Goal: Contribute content

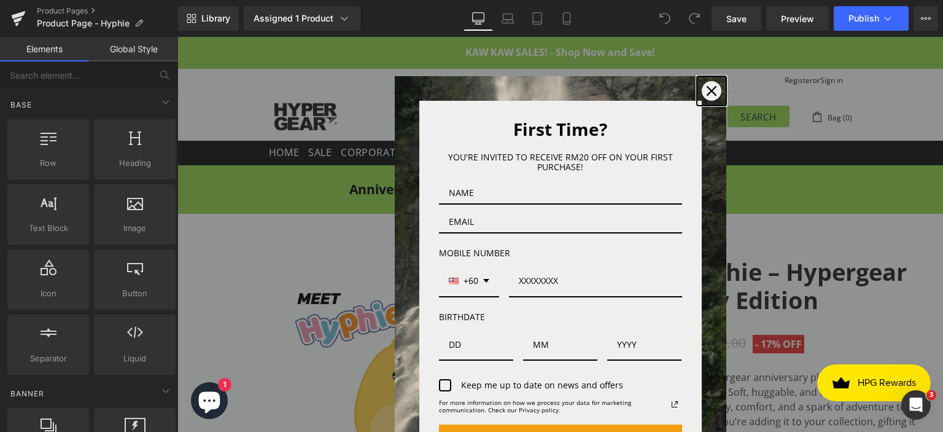
click at [707, 90] on icon "close icon" at bounding box center [712, 91] width 10 height 10
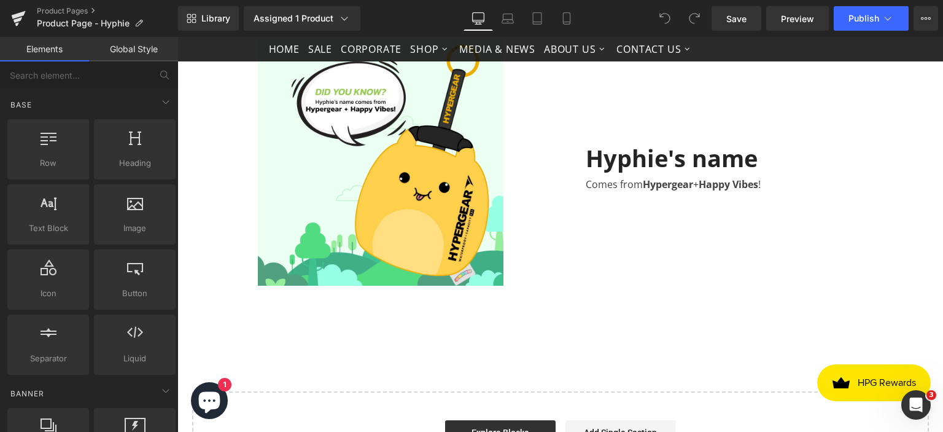
scroll to position [1535, 0]
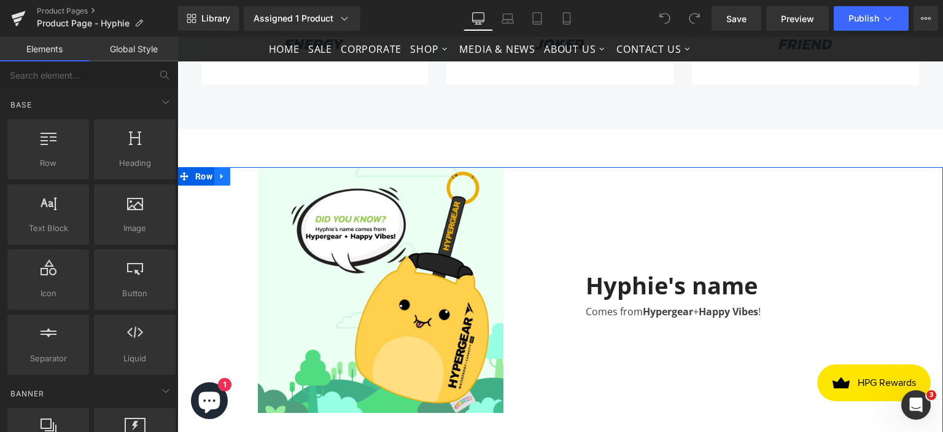
click at [214, 179] on link at bounding box center [222, 176] width 16 height 18
click at [235, 173] on icon at bounding box center [238, 176] width 9 height 9
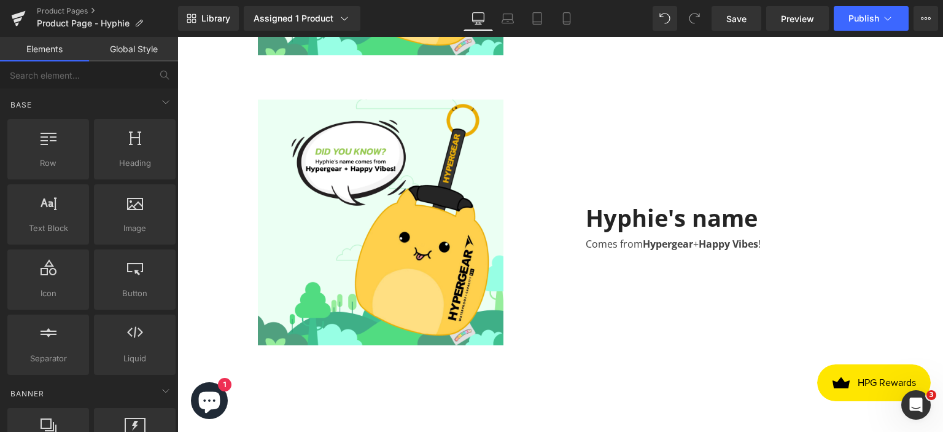
scroll to position [1903, 0]
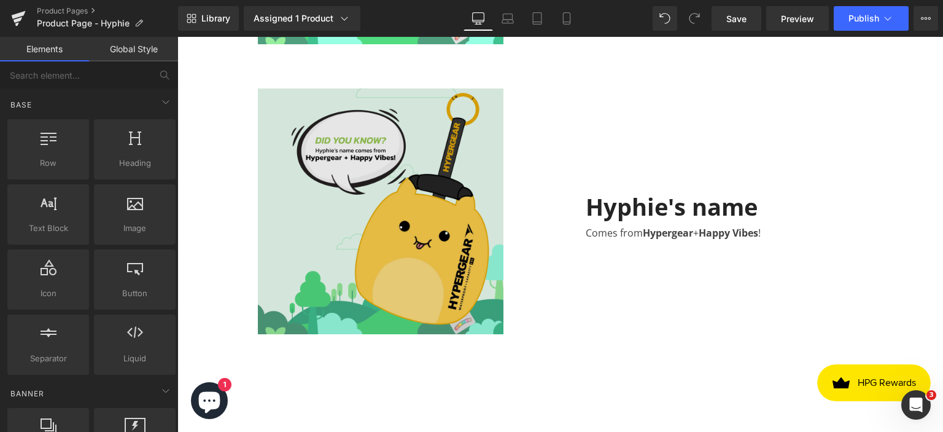
click at [430, 228] on img at bounding box center [381, 211] width 246 height 246
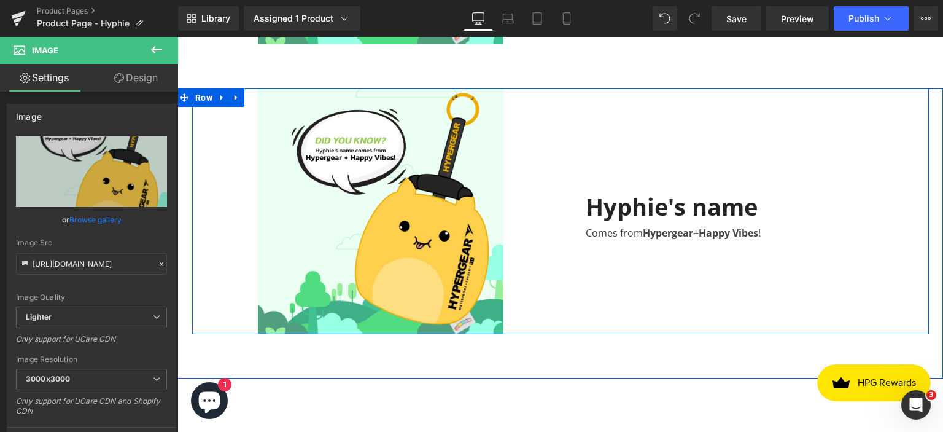
click at [711, 227] on div "Comes from Hypergear + Happy Vibes ! Text Block" at bounding box center [753, 230] width 334 height 20
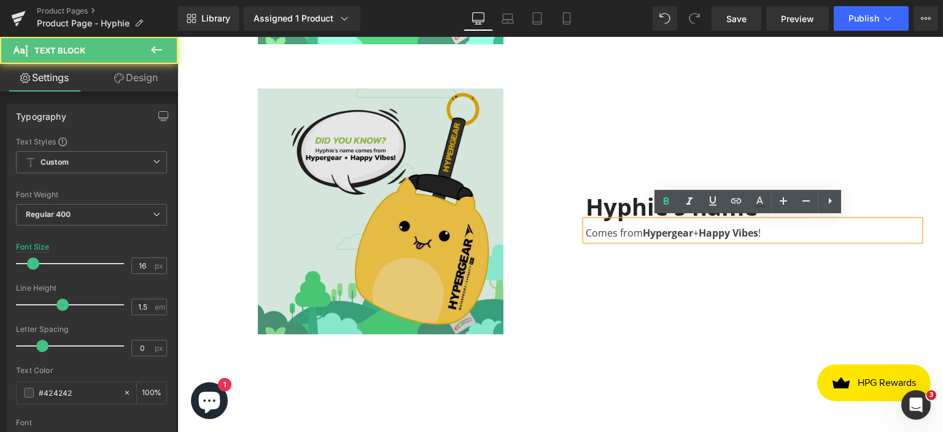
click at [406, 222] on img at bounding box center [381, 211] width 246 height 246
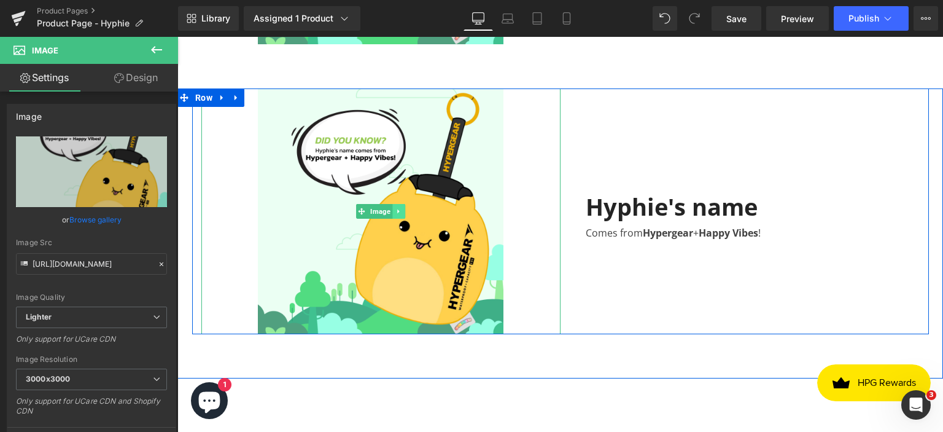
click at [395, 207] on icon at bounding box center [398, 210] width 7 height 7
click at [402, 208] on icon at bounding box center [405, 211] width 7 height 7
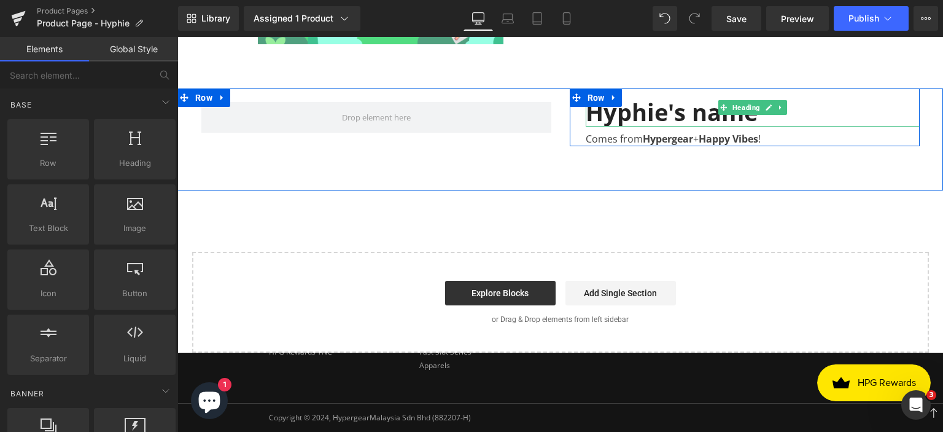
click at [624, 112] on div "Hyphie's name" at bounding box center [753, 107] width 334 height 38
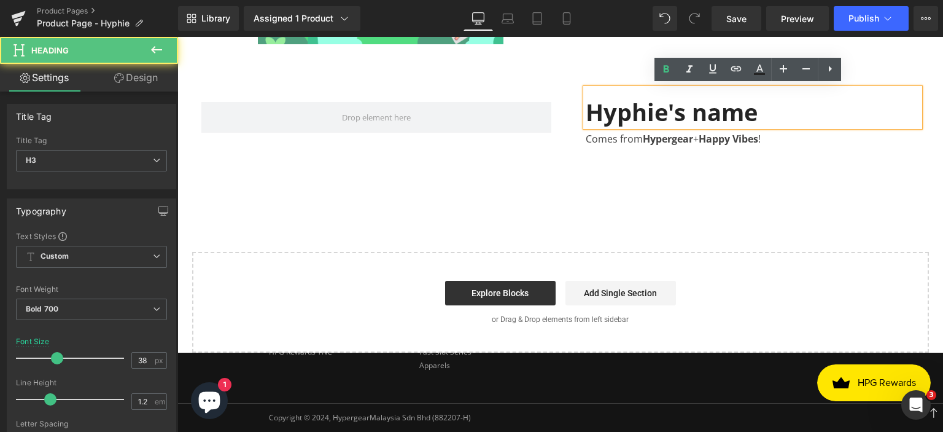
click at [716, 115] on div "Hyphie's name" at bounding box center [753, 107] width 334 height 38
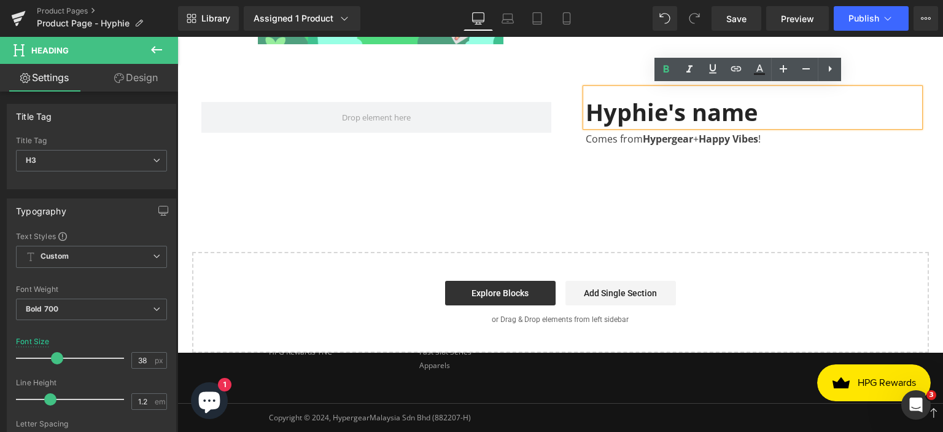
click at [751, 157] on div "[PERSON_NAME]'s name Heading Comes from Hypergear + Happy Vibes ! Text [GEOGRAP…" at bounding box center [559, 139] width 765 height 102
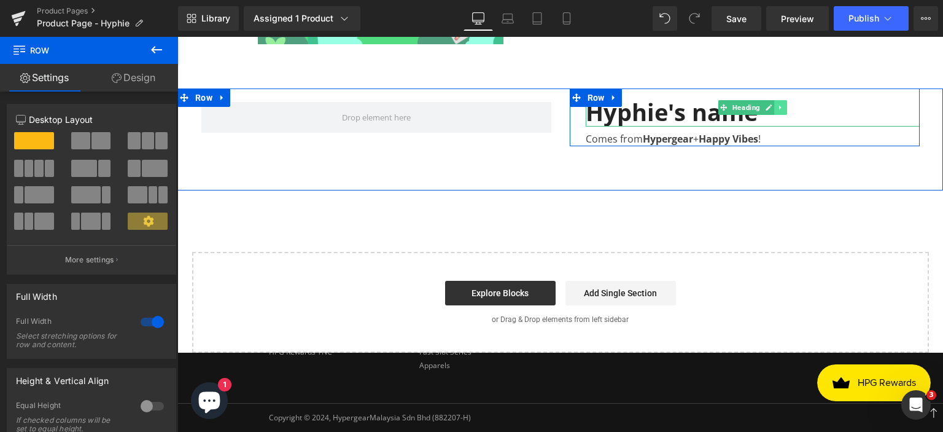
click at [779, 106] on icon at bounding box center [780, 108] width 2 height 4
click at [784, 106] on icon at bounding box center [787, 107] width 7 height 7
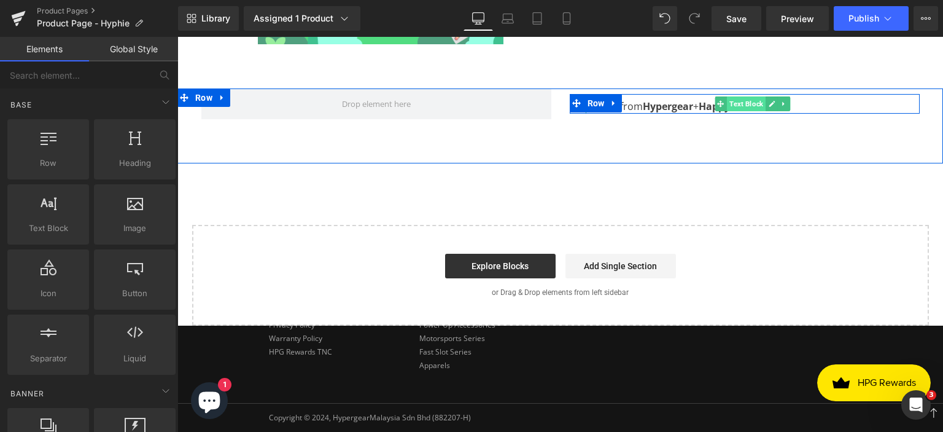
click at [749, 103] on span "Text Block" at bounding box center [746, 103] width 39 height 15
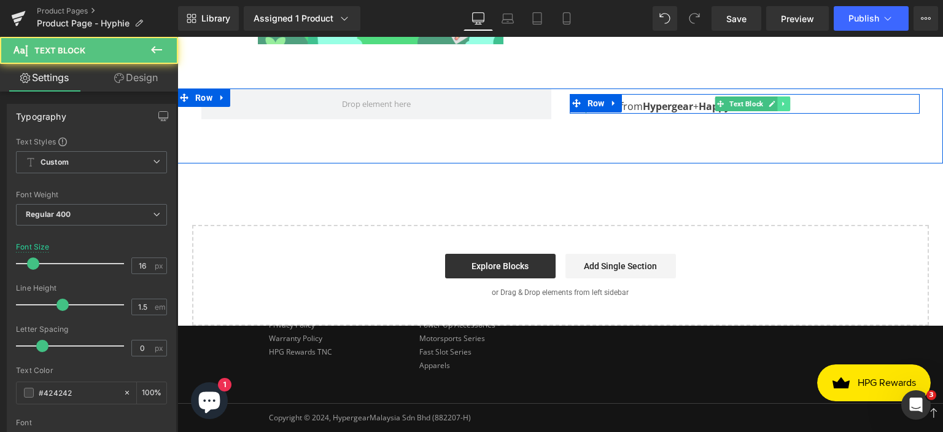
click at [780, 103] on icon at bounding box center [783, 103] width 7 height 7
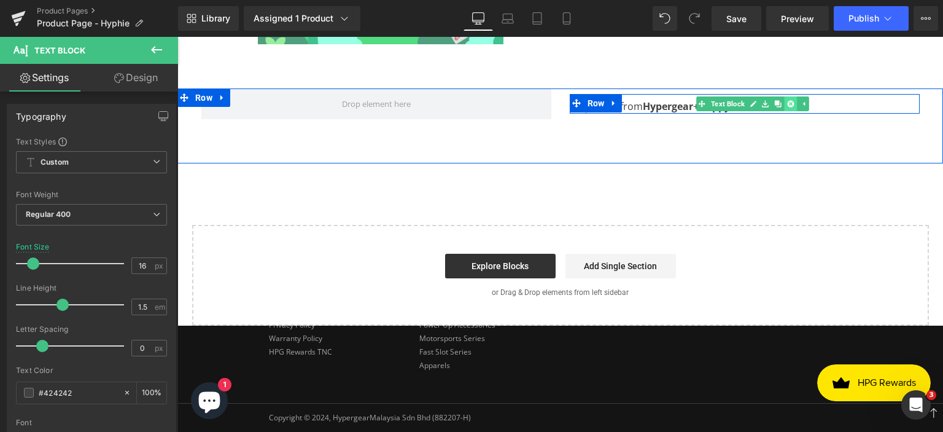
click at [787, 101] on icon at bounding box center [790, 104] width 7 height 7
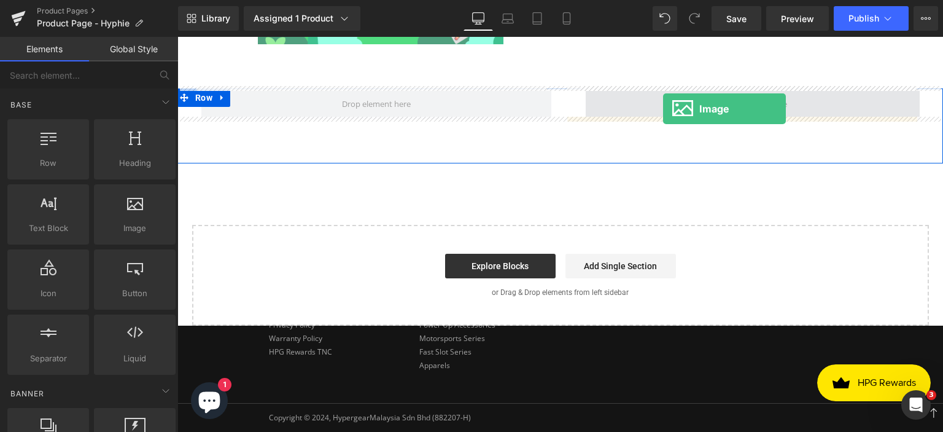
drag, startPoint x: 302, startPoint y: 255, endPoint x: 663, endPoint y: 109, distance: 389.4
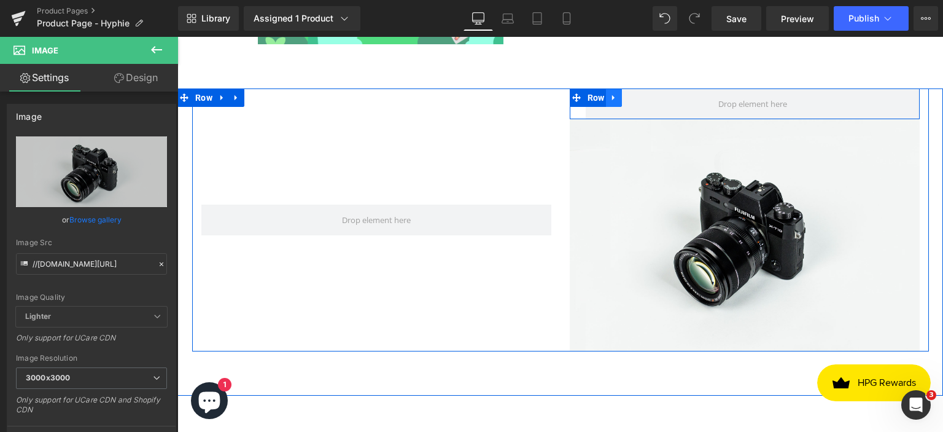
click at [614, 98] on link at bounding box center [614, 97] width 16 height 18
click at [642, 103] on link at bounding box center [646, 97] width 16 height 18
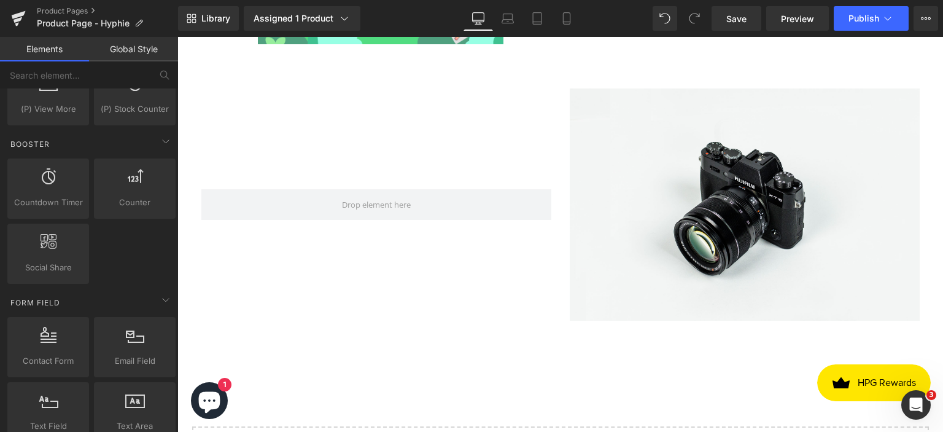
scroll to position [1239, 0]
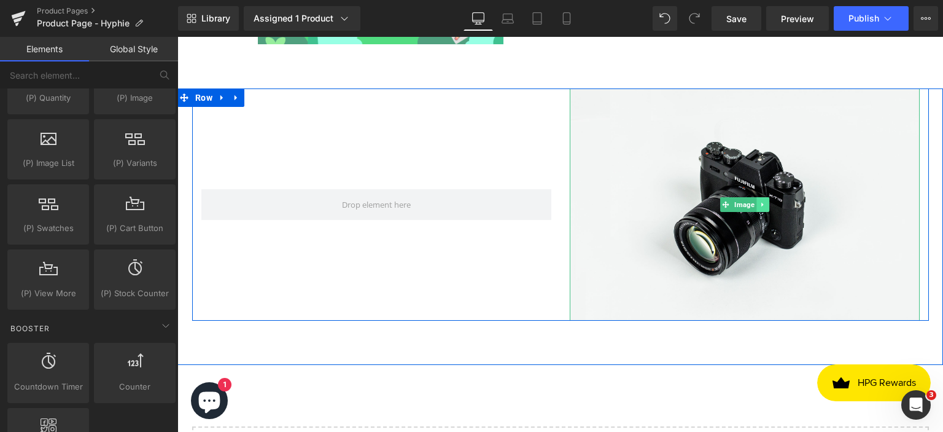
click at [761, 203] on link at bounding box center [762, 204] width 13 height 15
click at [766, 203] on icon at bounding box center [769, 204] width 7 height 7
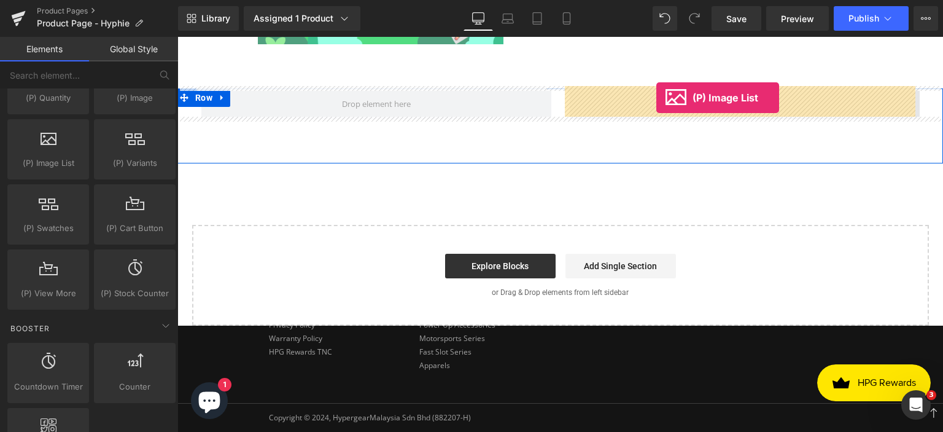
drag, startPoint x: 233, startPoint y: 184, endPoint x: 656, endPoint y: 98, distance: 431.7
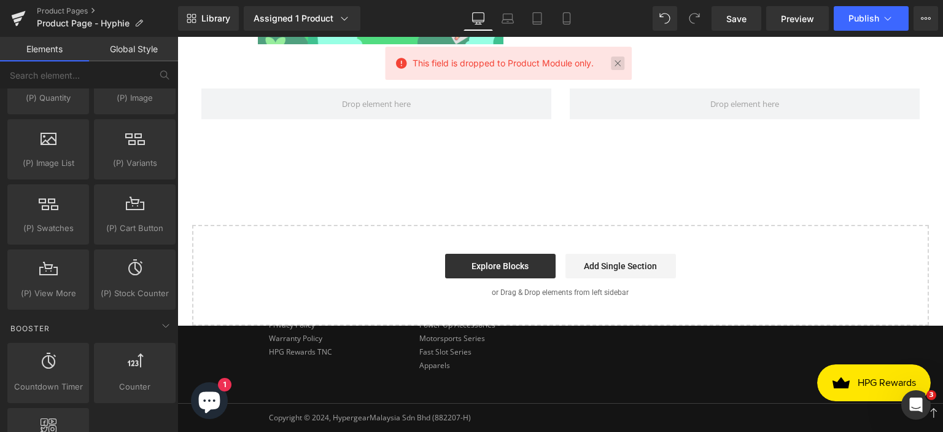
click at [624, 62] on link at bounding box center [618, 63] width 14 height 14
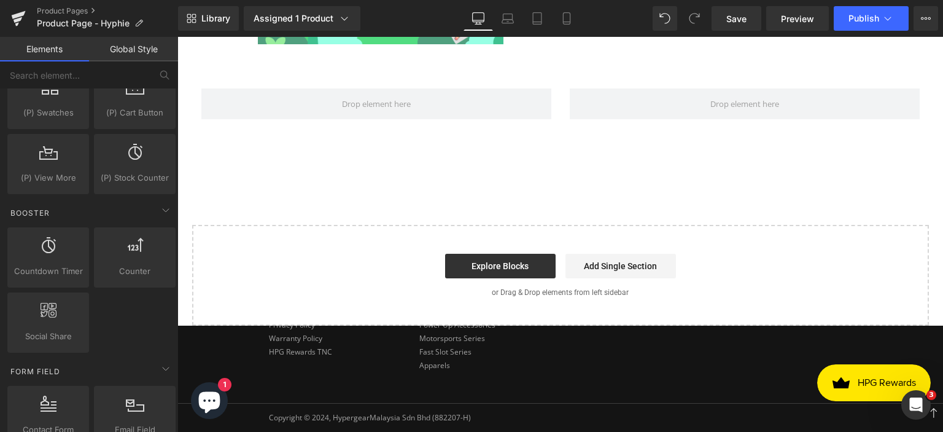
scroll to position [1350, 0]
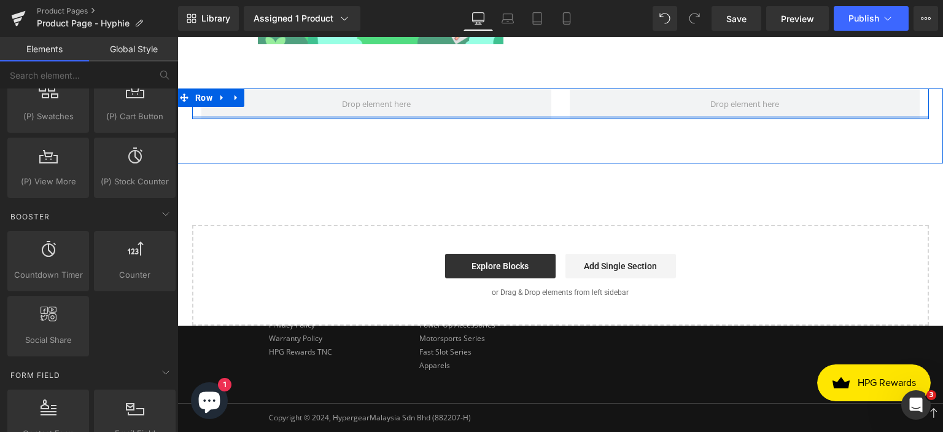
click at [289, 136] on div "Row Row" at bounding box center [559, 125] width 765 height 75
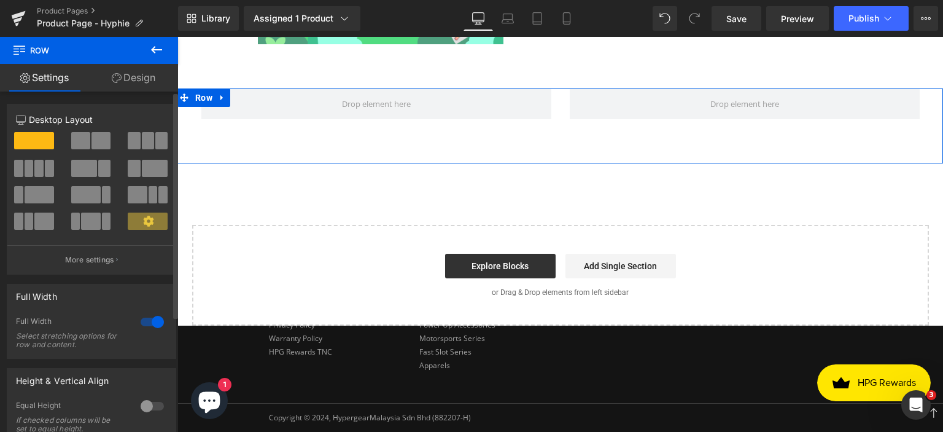
click at [142, 141] on span at bounding box center [148, 140] width 12 height 17
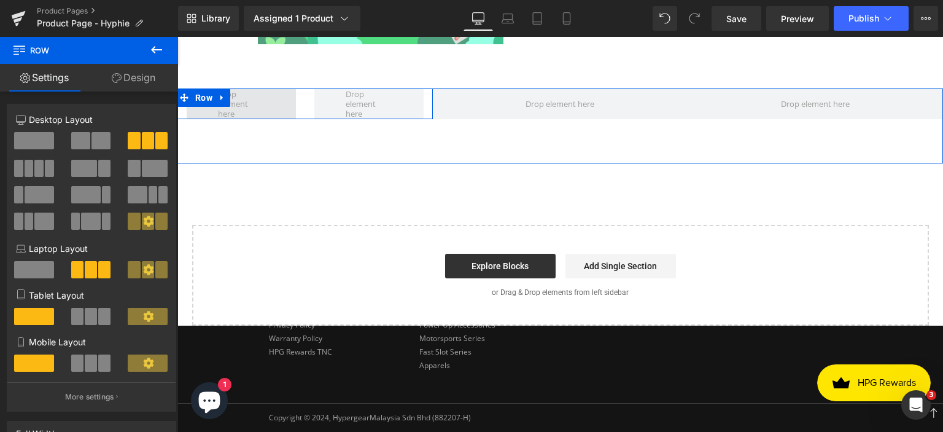
click at [273, 101] on span at bounding box center [241, 103] width 109 height 31
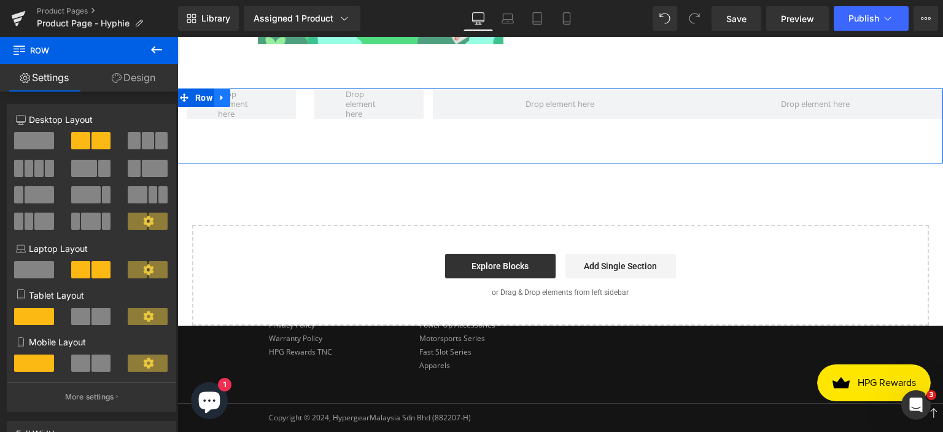
click at [222, 95] on link at bounding box center [222, 97] width 16 height 18
click at [250, 98] on icon at bounding box center [254, 97] width 9 height 9
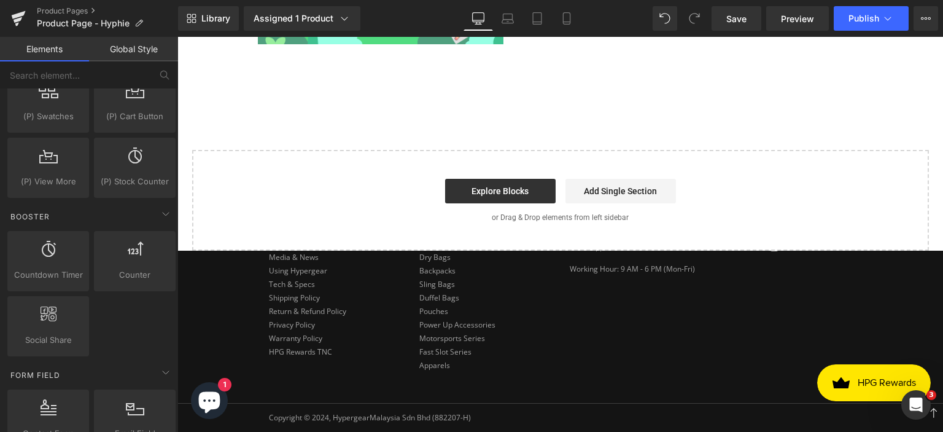
click at [125, 47] on link "Global Style" at bounding box center [133, 49] width 89 height 25
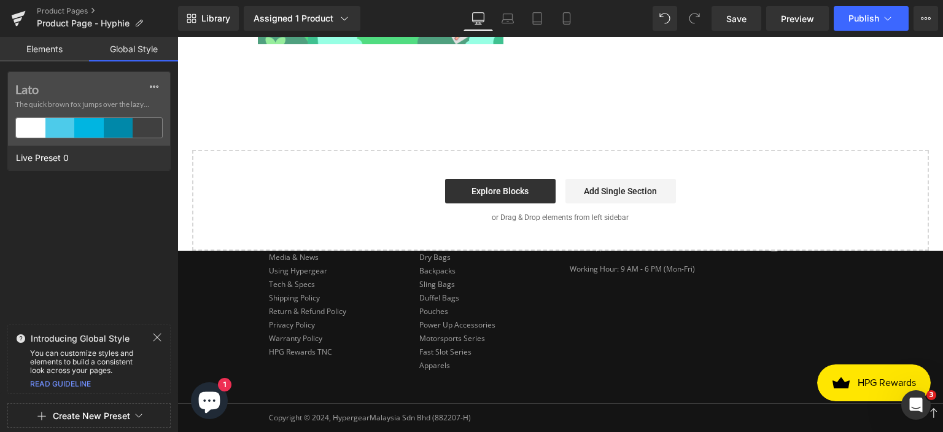
click at [52, 47] on link "Elements" at bounding box center [44, 49] width 89 height 25
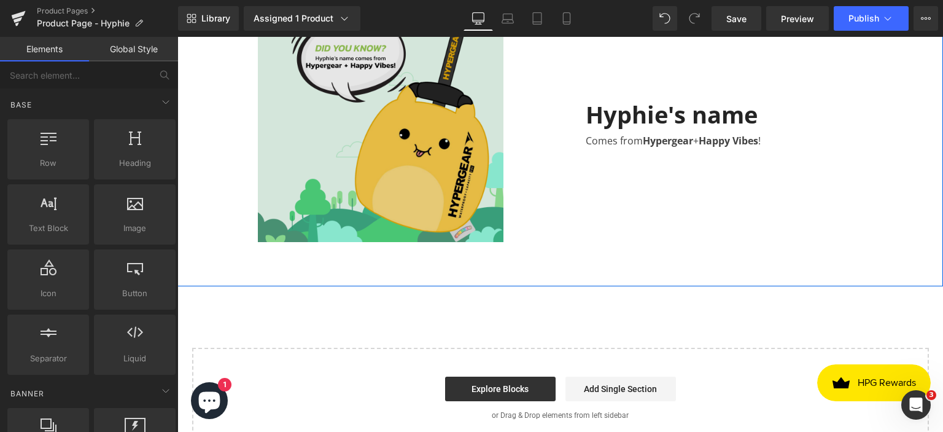
scroll to position [1719, 0]
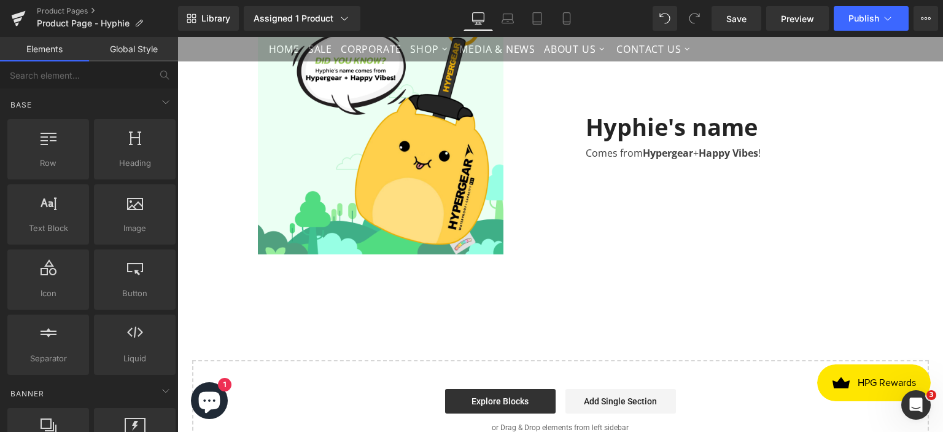
scroll to position [1535, 0]
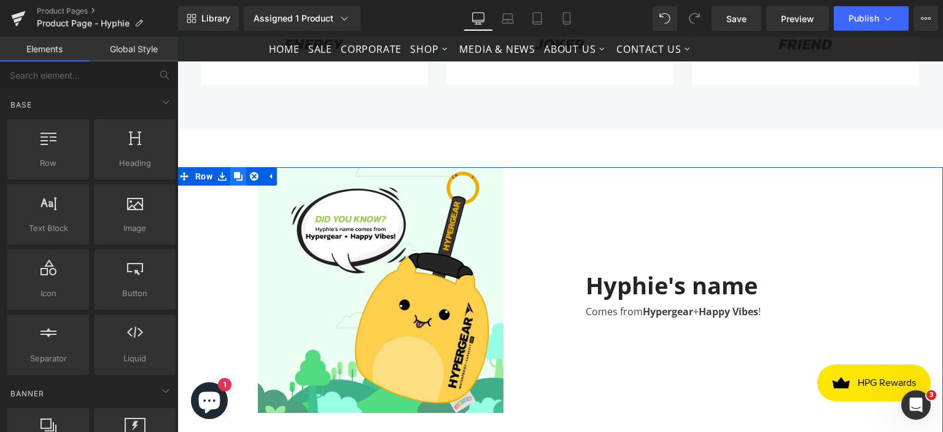
click at [238, 172] on icon at bounding box center [238, 176] width 9 height 9
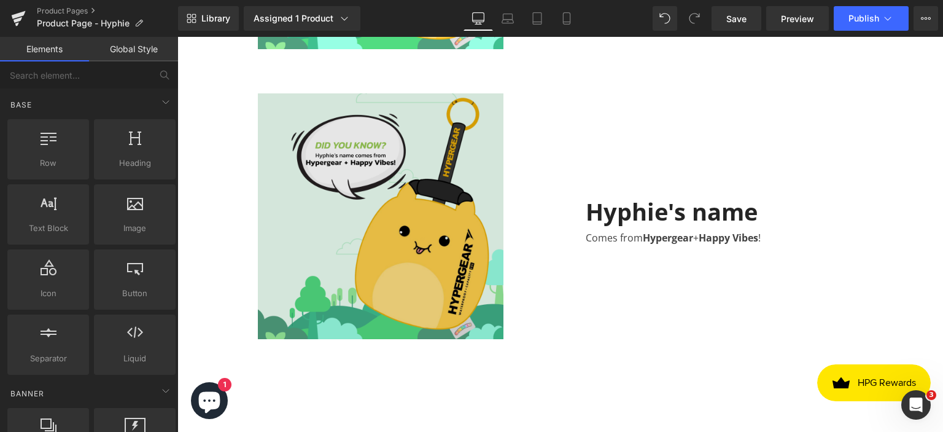
scroll to position [1903, 0]
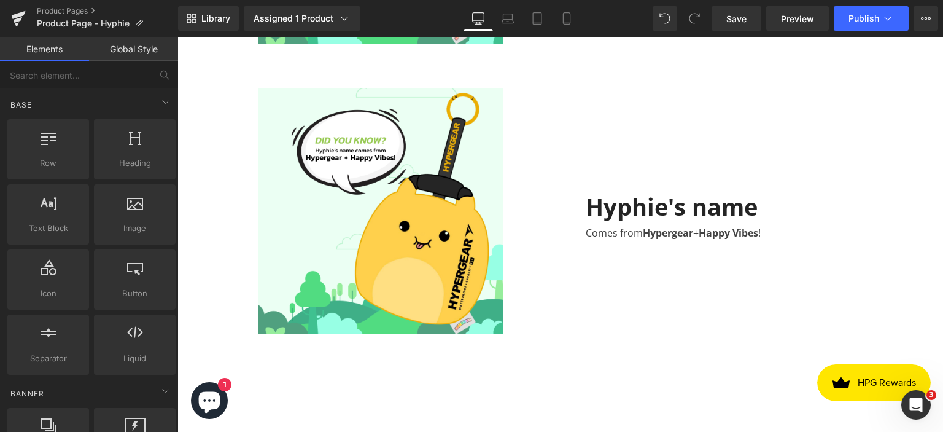
click at [611, 222] on div "Comes from Hypergear + Happy Vibes !" at bounding box center [753, 230] width 334 height 20
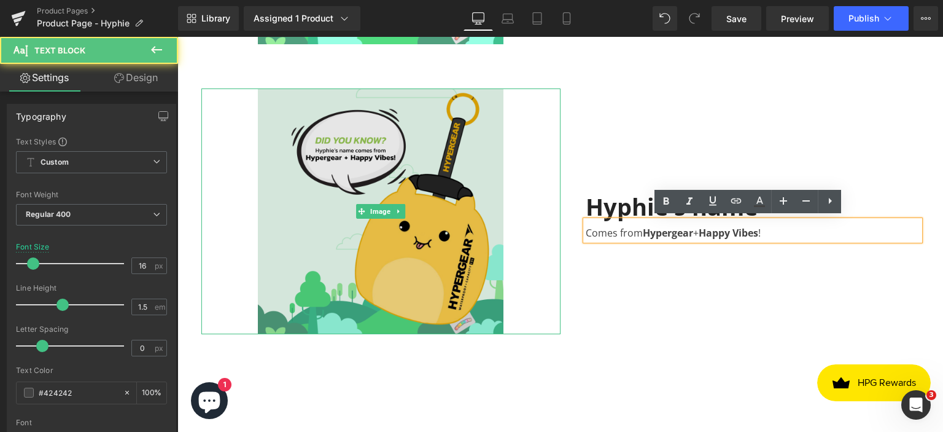
click at [404, 212] on img at bounding box center [381, 211] width 246 height 246
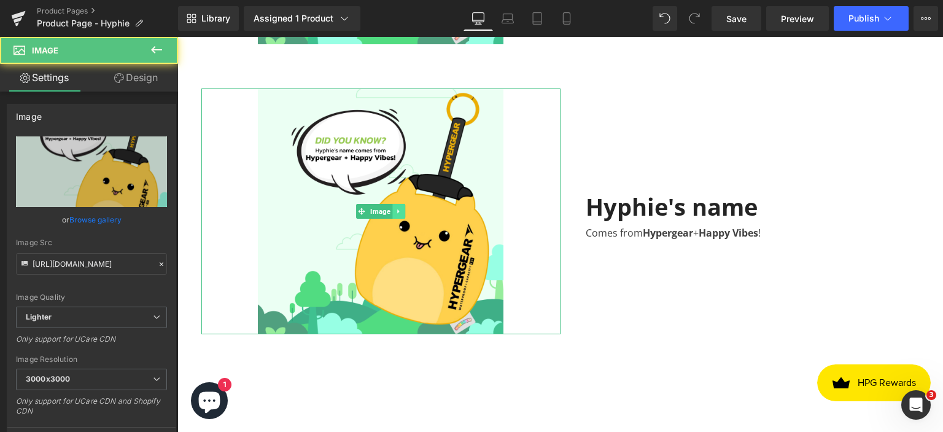
click at [395, 209] on icon at bounding box center [398, 210] width 7 height 7
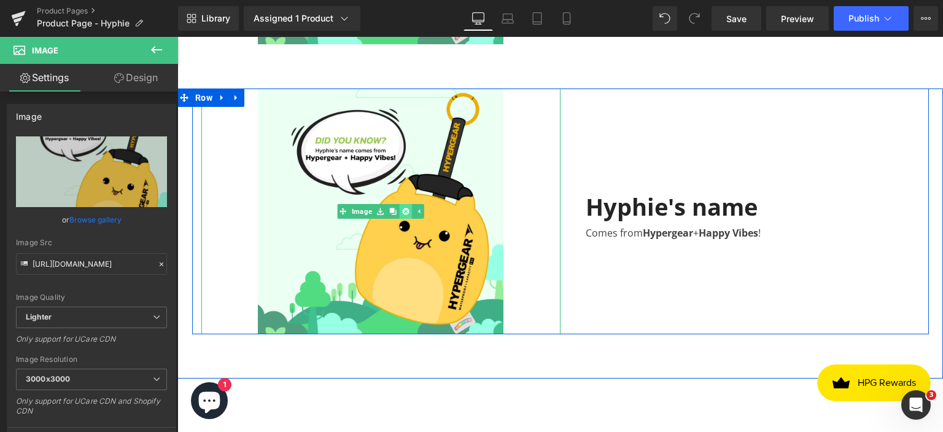
click at [402, 208] on icon at bounding box center [405, 211] width 7 height 7
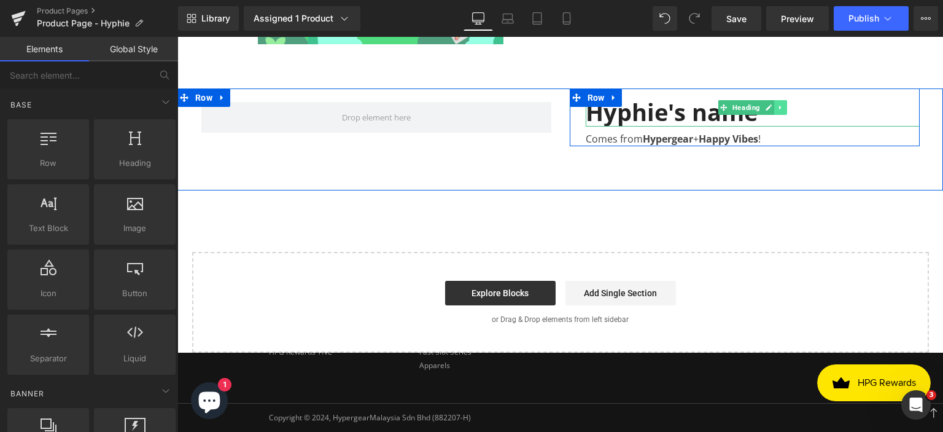
click at [777, 104] on icon at bounding box center [780, 107] width 7 height 7
click at [784, 107] on icon at bounding box center [787, 107] width 7 height 7
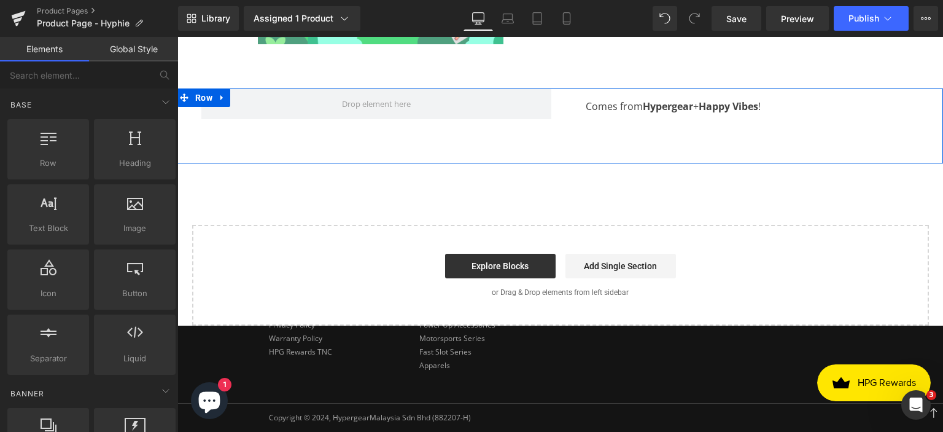
click at [177, 37] on div at bounding box center [177, 37] width 0 height 0
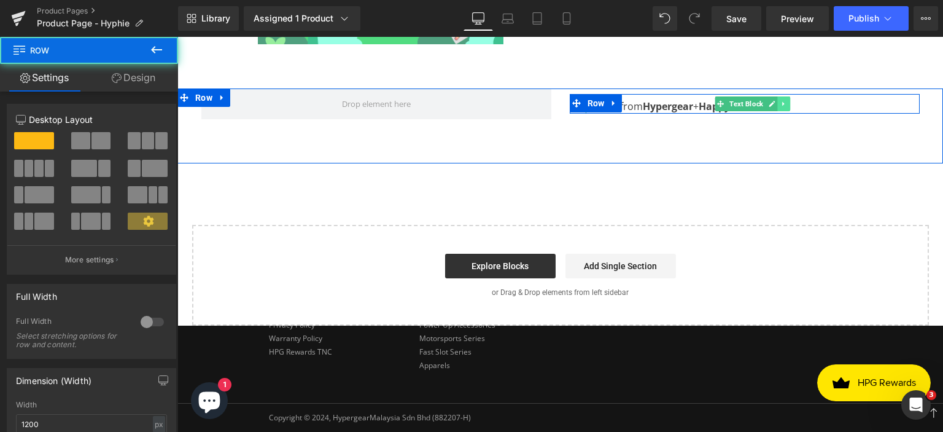
click at [782, 102] on icon at bounding box center [783, 104] width 2 height 4
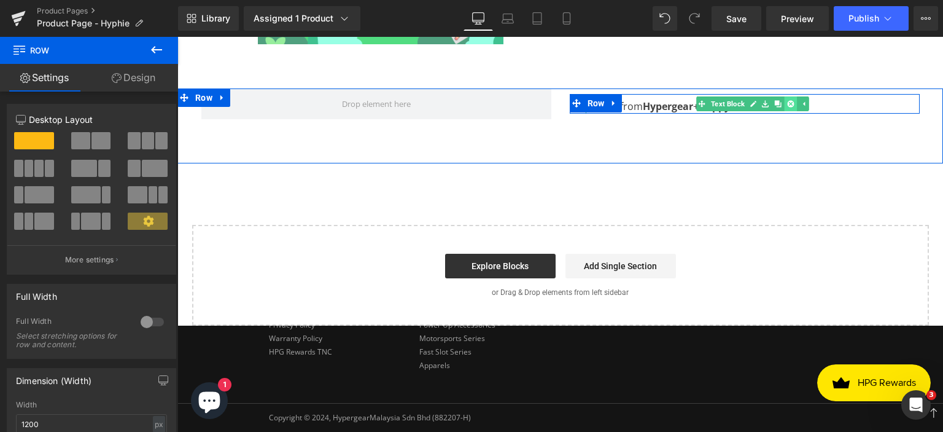
click at [787, 103] on icon at bounding box center [790, 103] width 7 height 7
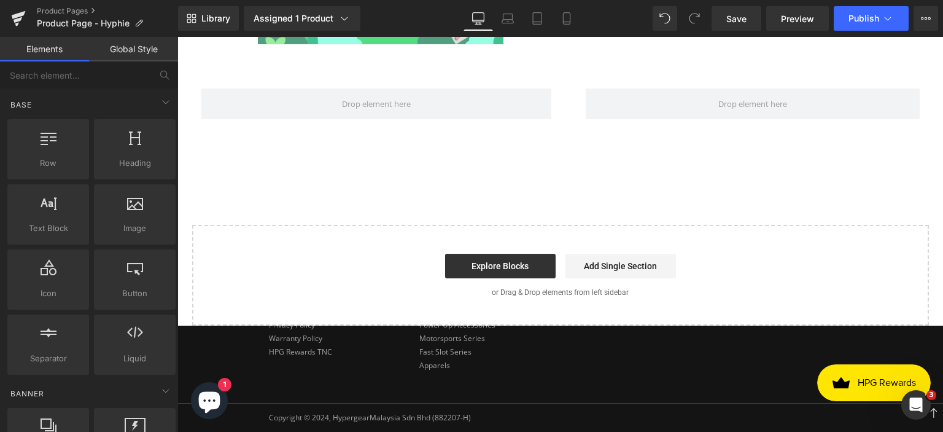
click at [152, 52] on link "Global Style" at bounding box center [133, 49] width 89 height 25
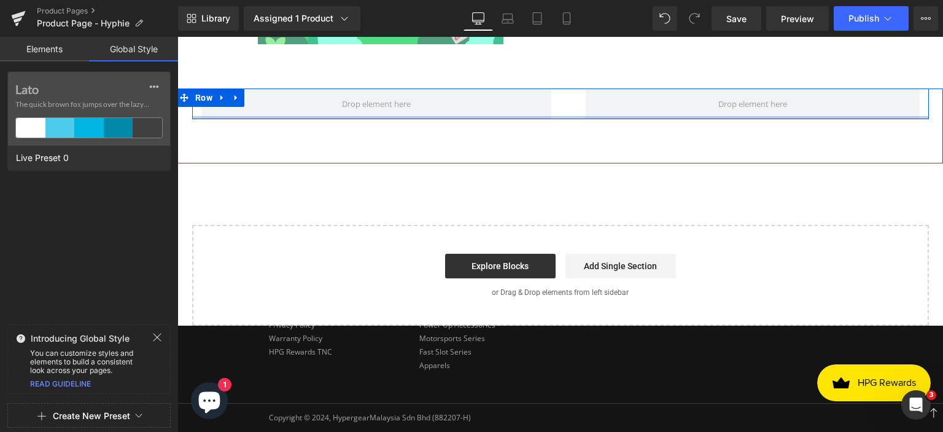
click at [281, 116] on div at bounding box center [560, 117] width 737 height 3
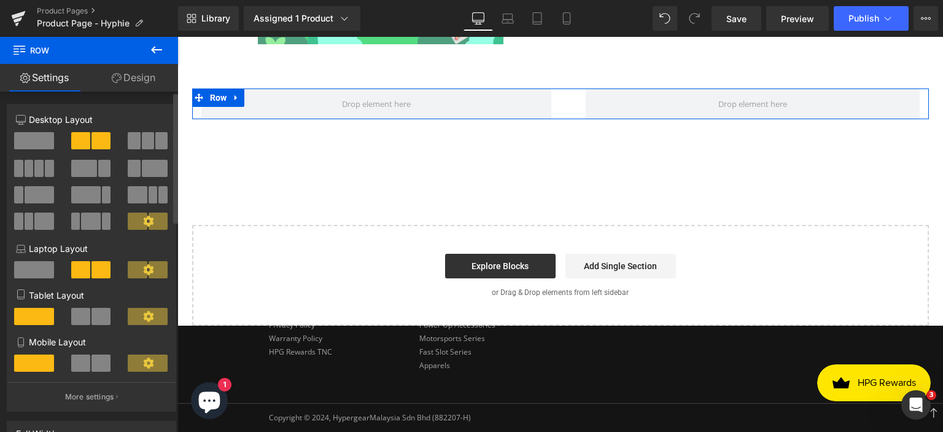
click at [133, 141] on span at bounding box center [134, 140] width 12 height 17
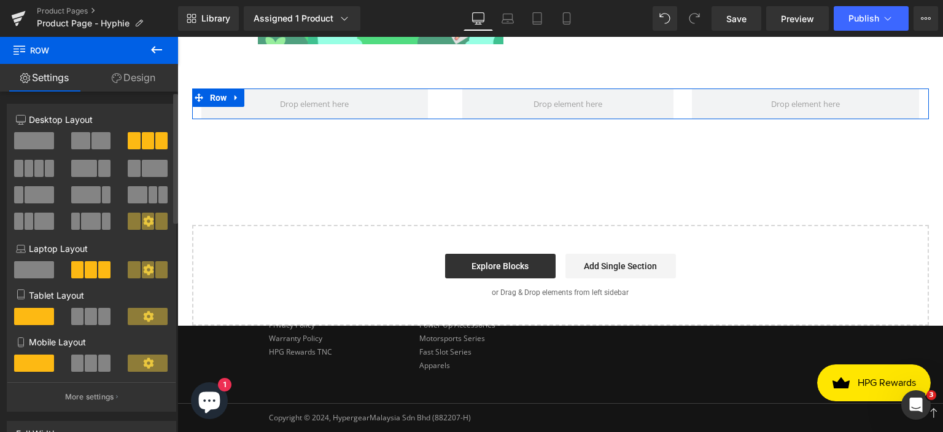
click at [45, 166] on span at bounding box center [49, 168] width 9 height 17
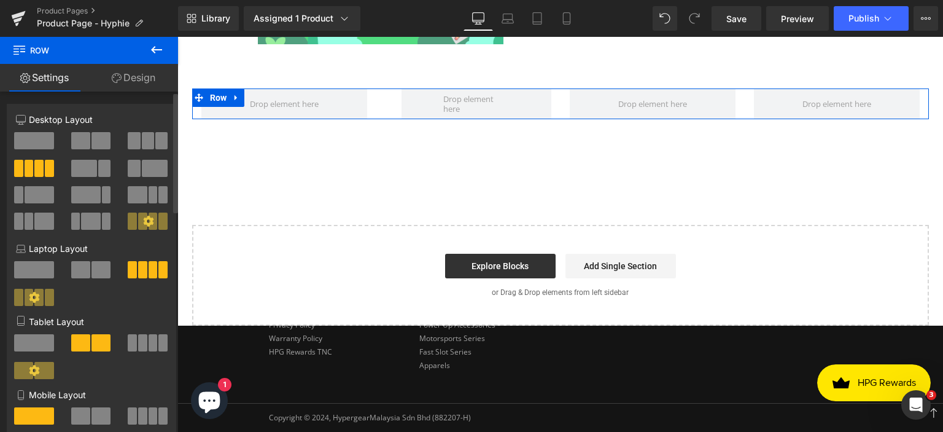
click at [149, 346] on span at bounding box center [153, 342] width 9 height 17
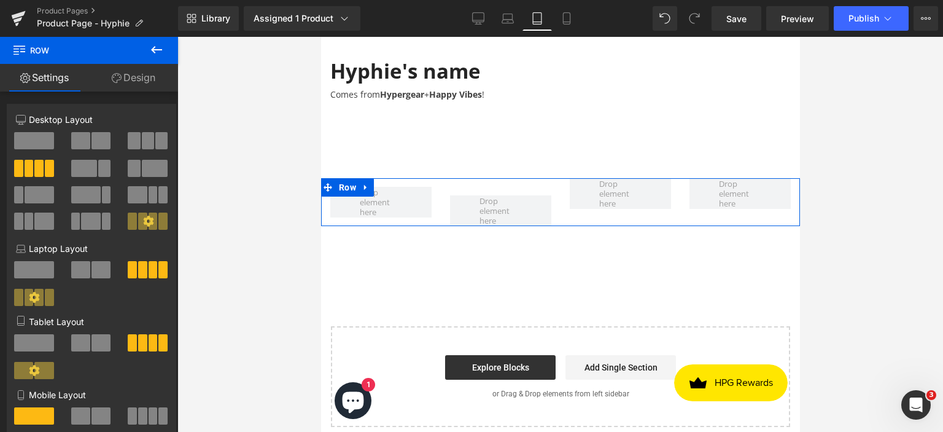
scroll to position [1961, 0]
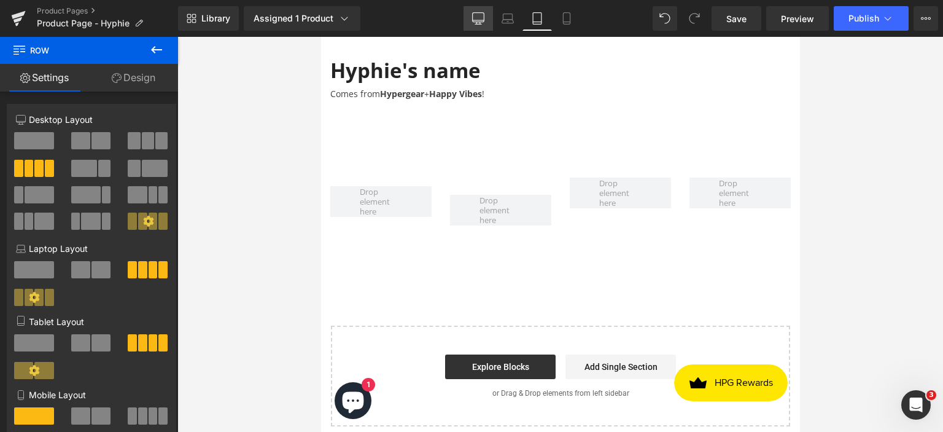
click at [476, 21] on icon at bounding box center [479, 17] width 12 height 9
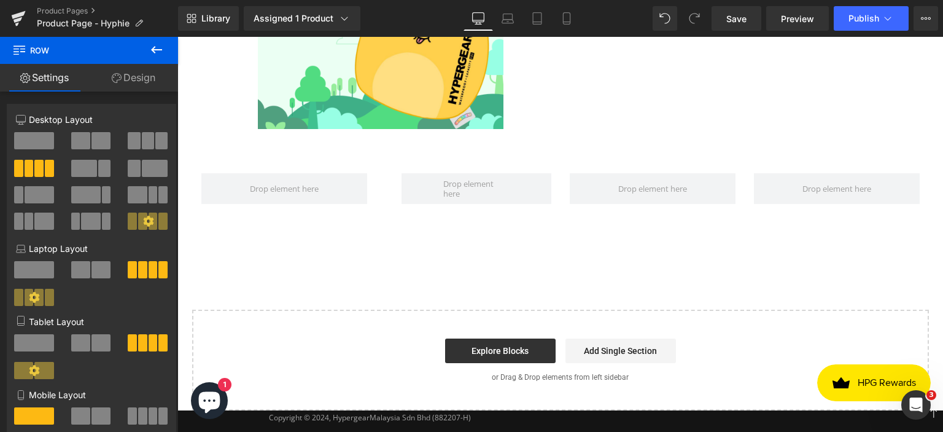
scroll to position [1819, 0]
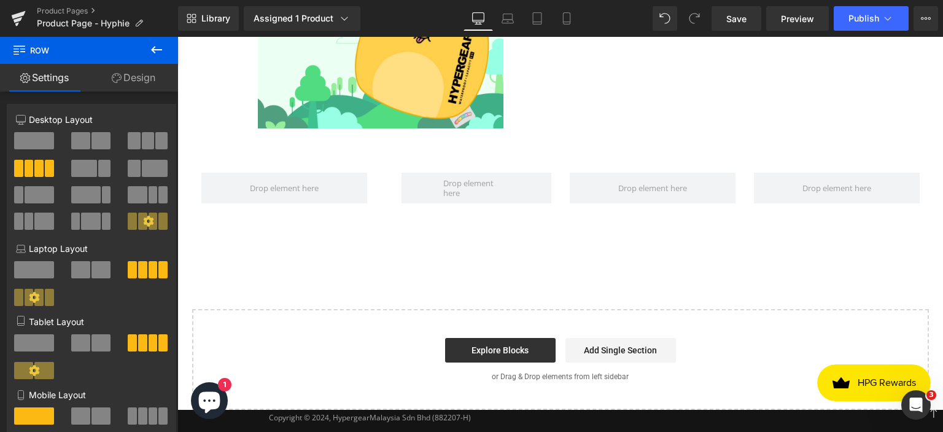
click at [155, 50] on icon at bounding box center [156, 49] width 11 height 7
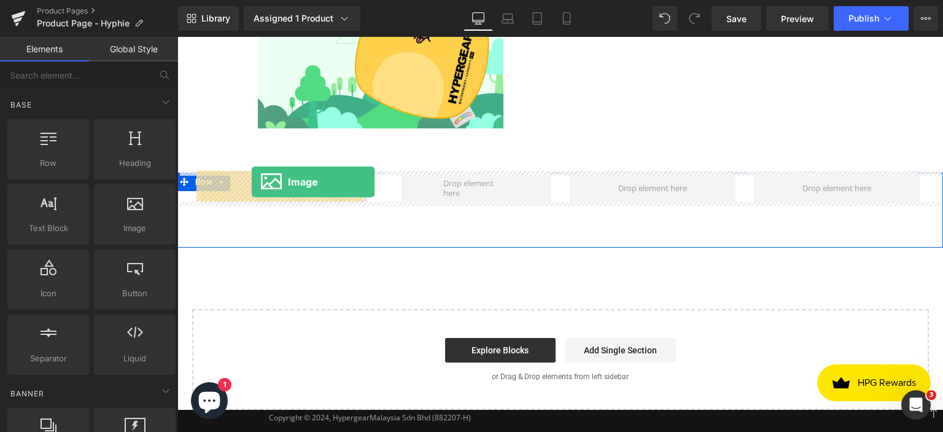
drag, startPoint x: 298, startPoint y: 259, endPoint x: 252, endPoint y: 182, distance: 90.3
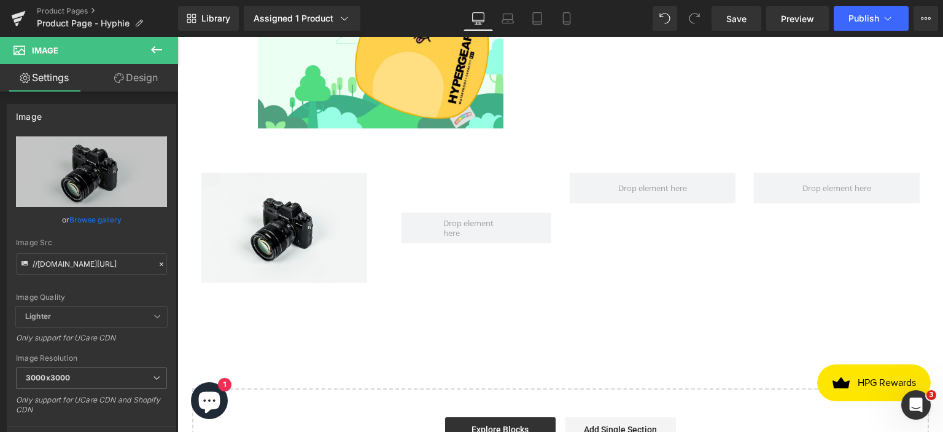
click at [156, 47] on icon at bounding box center [156, 49] width 15 height 15
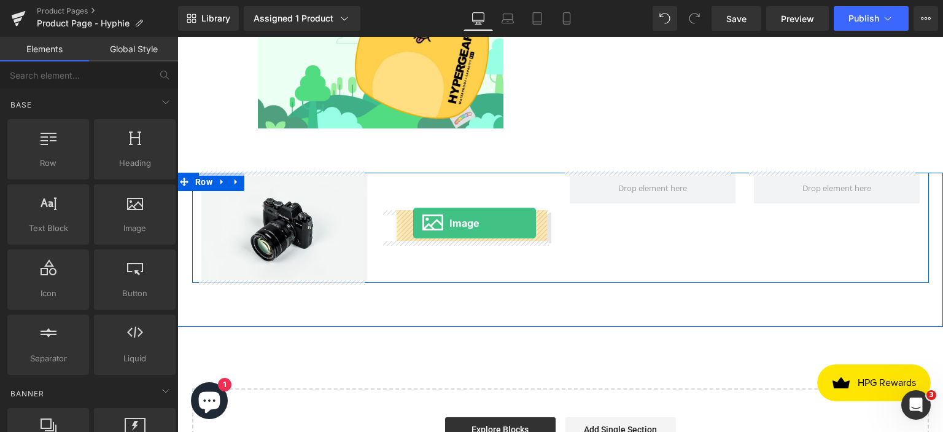
drag, startPoint x: 310, startPoint y: 253, endPoint x: 413, endPoint y: 223, distance: 107.4
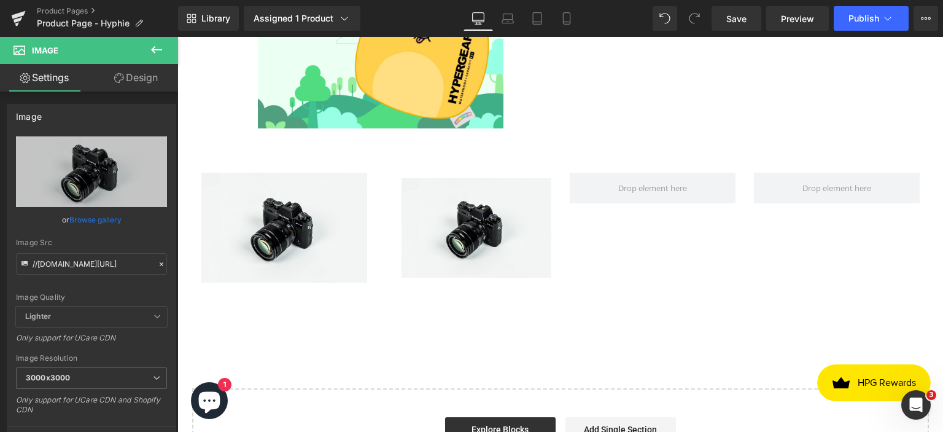
click at [151, 51] on icon at bounding box center [156, 49] width 15 height 15
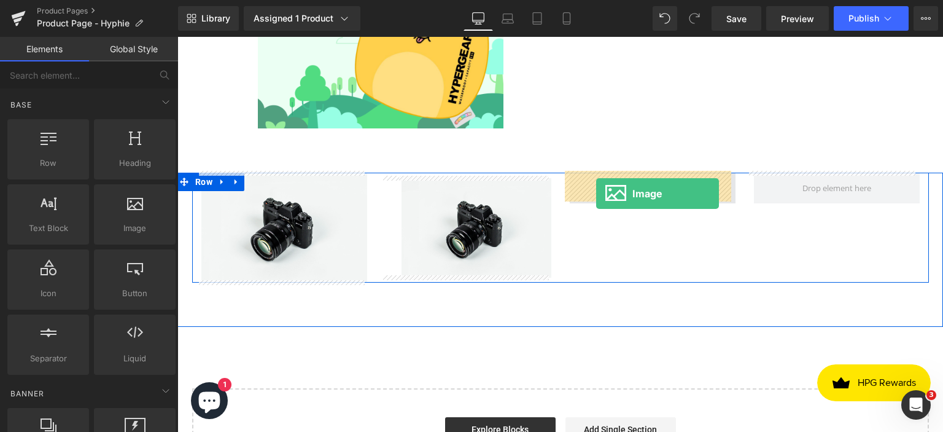
drag, startPoint x: 303, startPoint y: 251, endPoint x: 596, endPoint y: 193, distance: 299.0
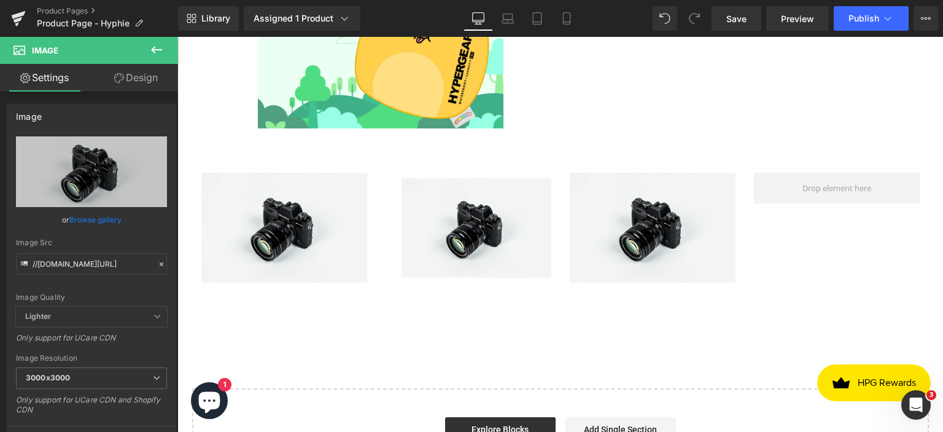
click at [157, 48] on icon at bounding box center [156, 49] width 15 height 15
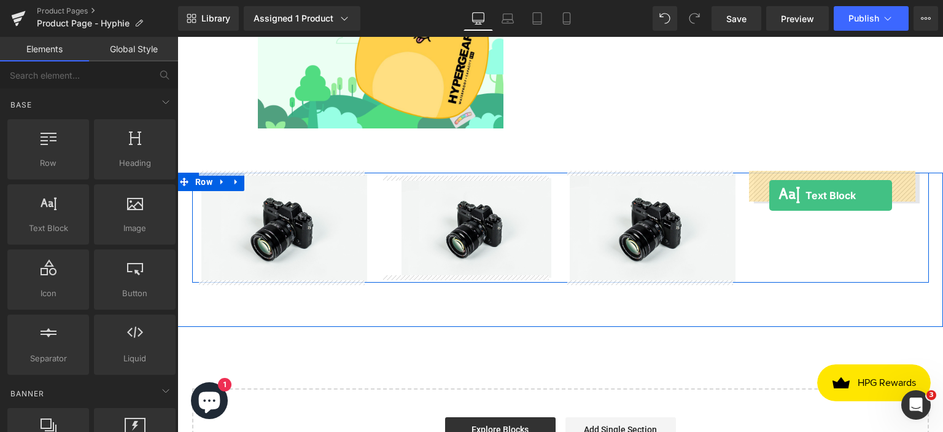
drag, startPoint x: 233, startPoint y: 264, endPoint x: 769, endPoint y: 195, distance: 540.3
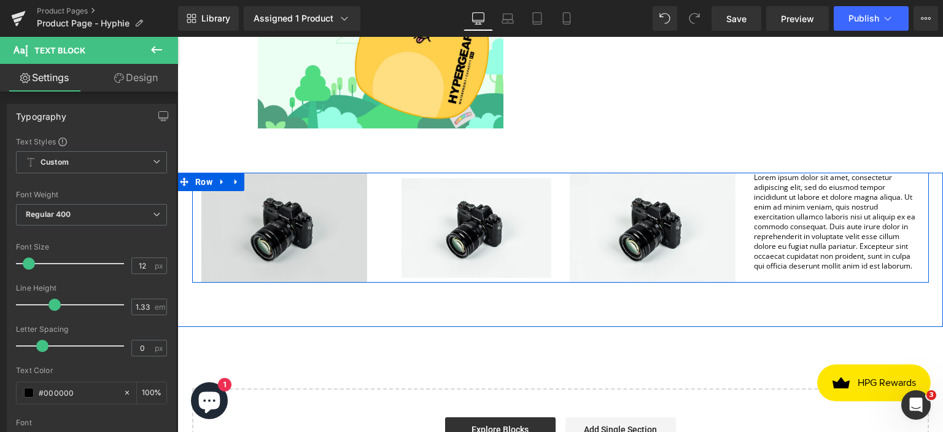
click at [269, 214] on img at bounding box center [284, 227] width 166 height 110
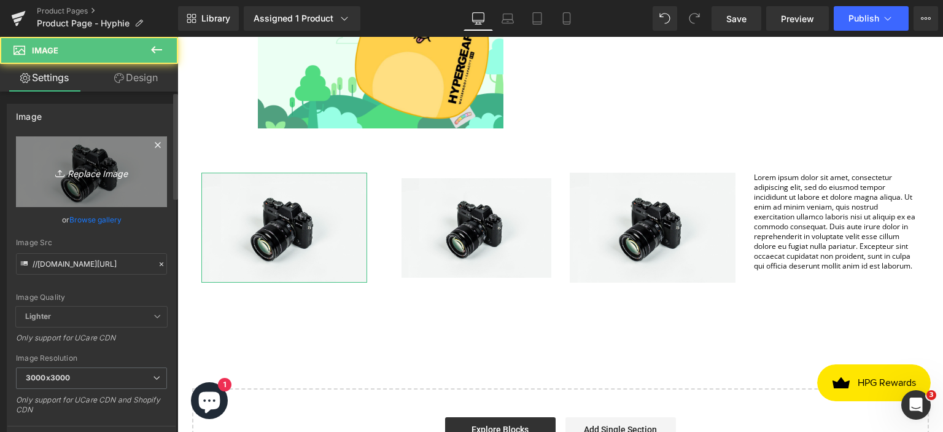
click at [88, 169] on icon "Replace Image" at bounding box center [91, 171] width 98 height 15
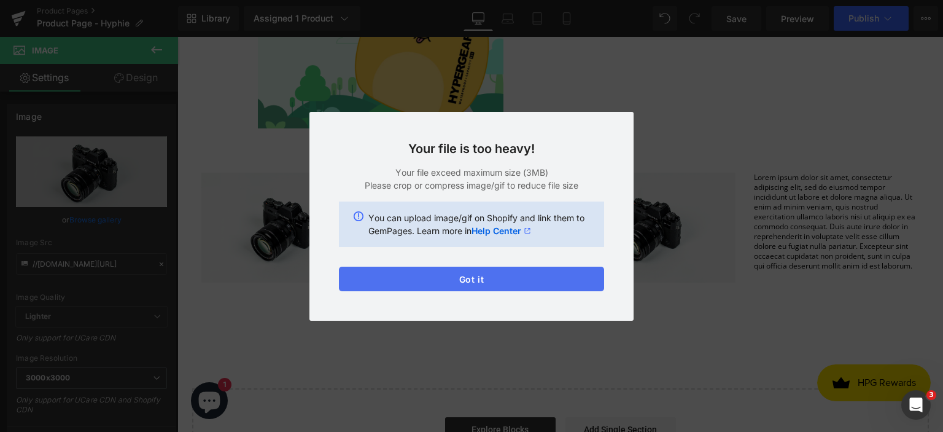
click at [474, 272] on button "Got it" at bounding box center [471, 278] width 265 height 25
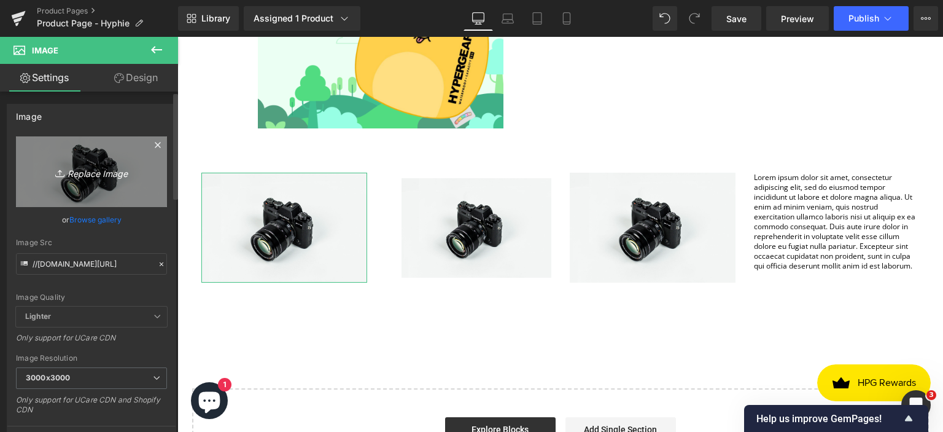
click at [112, 179] on icon "Replace Image" at bounding box center [91, 171] width 98 height 15
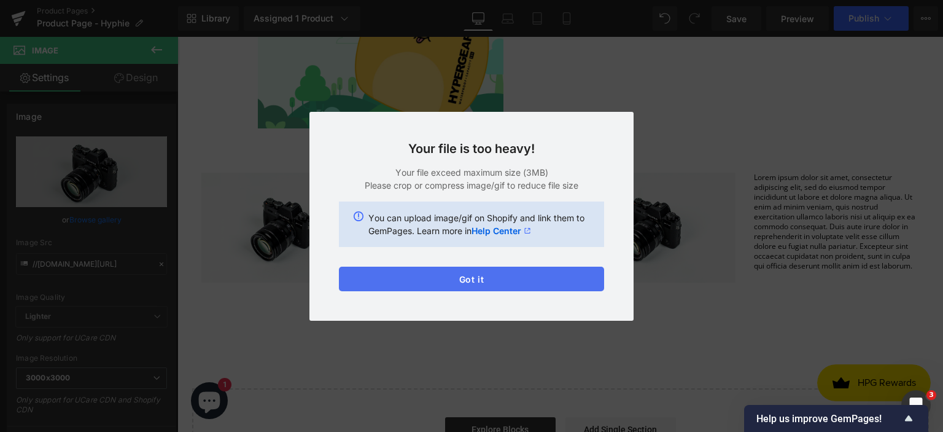
click at [506, 281] on button "Got it" at bounding box center [471, 278] width 265 height 25
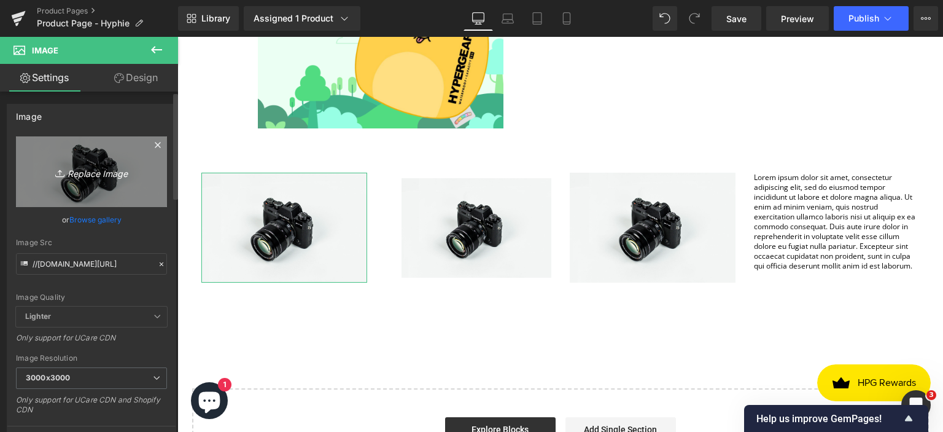
click at [106, 180] on link "Replace Image" at bounding box center [91, 171] width 151 height 71
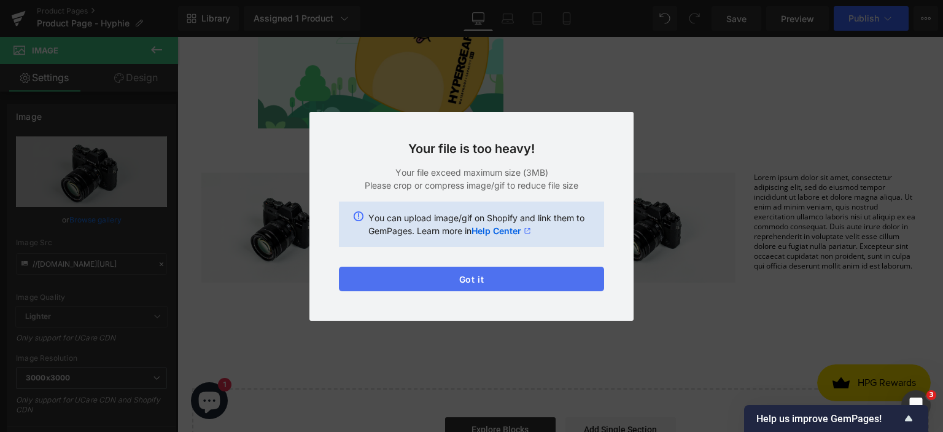
click at [453, 275] on button "Got it" at bounding box center [471, 278] width 265 height 25
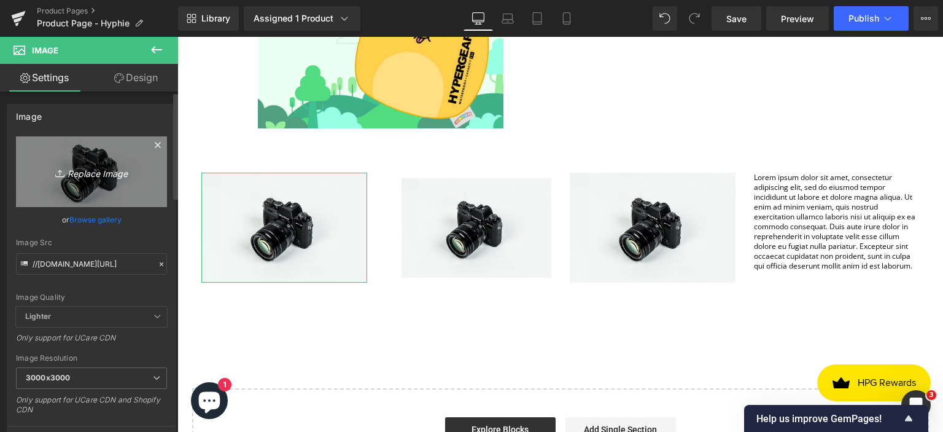
click at [72, 171] on icon "Replace Image" at bounding box center [91, 171] width 98 height 15
type input "C:\fakepath\1_11zon.png"
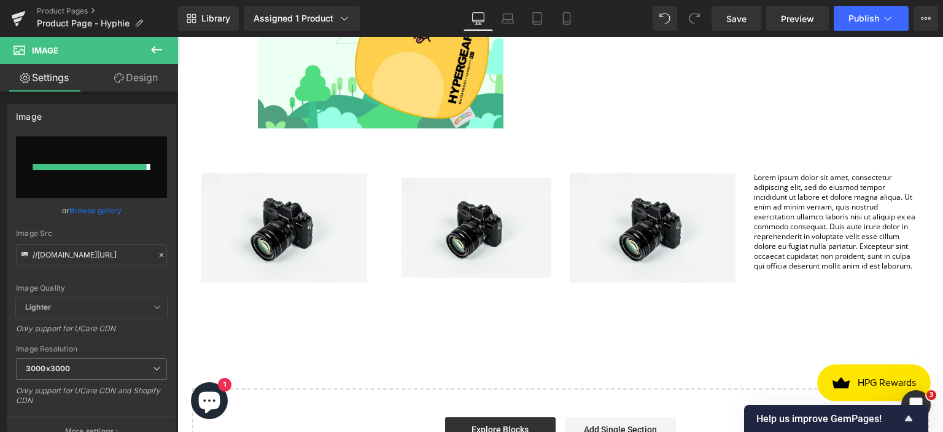
type input "[URL][DOMAIN_NAME]"
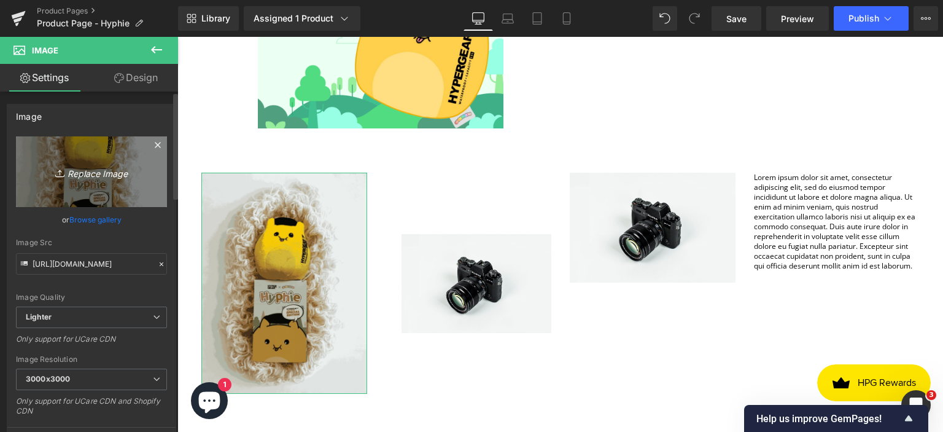
click at [98, 169] on icon "Replace Image" at bounding box center [91, 171] width 98 height 15
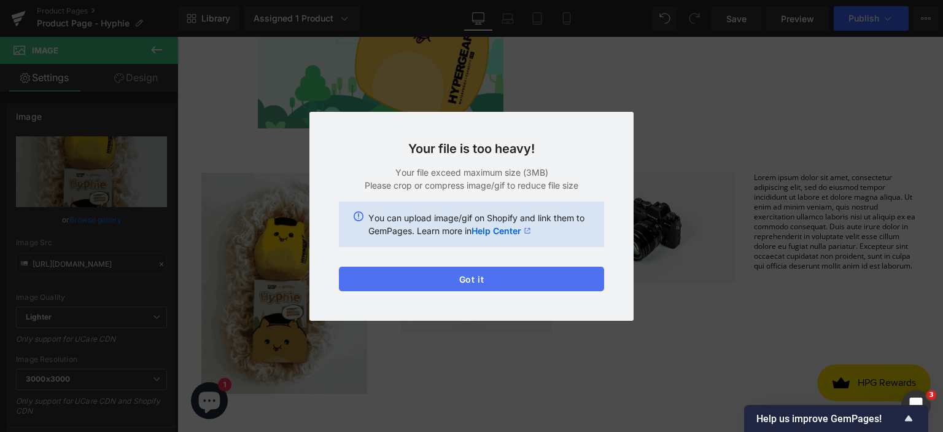
click at [474, 269] on button "Got it" at bounding box center [471, 278] width 265 height 25
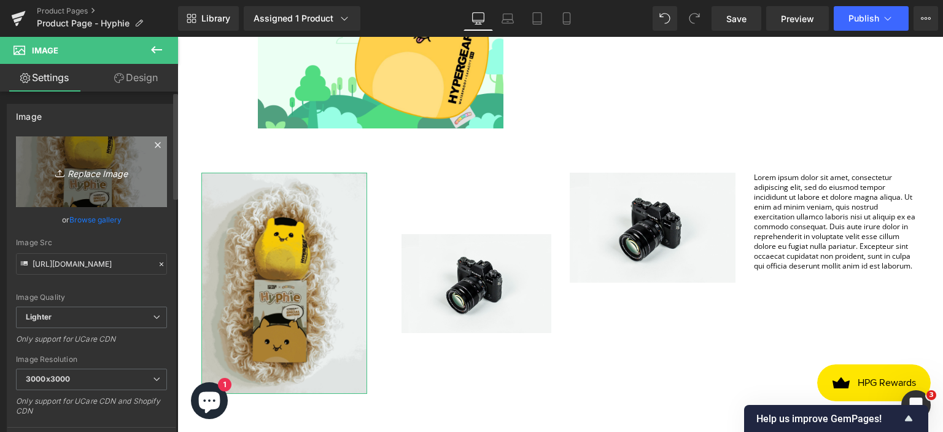
click at [103, 169] on icon "Replace Image" at bounding box center [91, 171] width 98 height 15
type input "C:\fakepath\1-min.png"
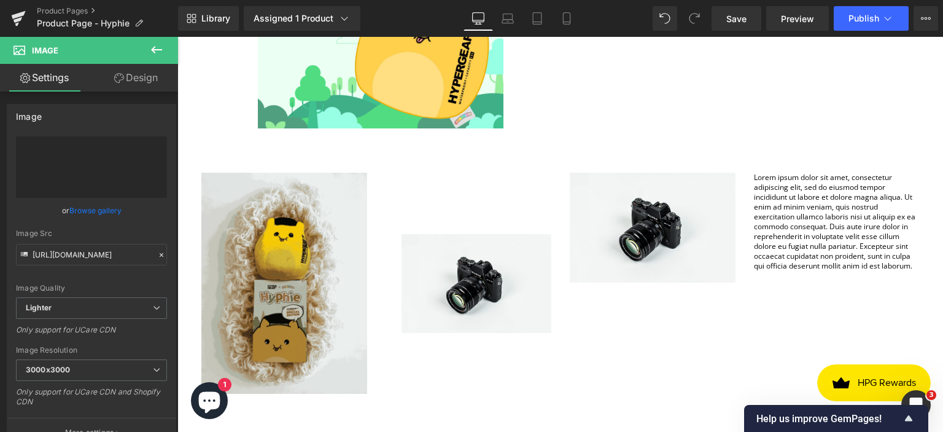
type input "[URL][DOMAIN_NAME]"
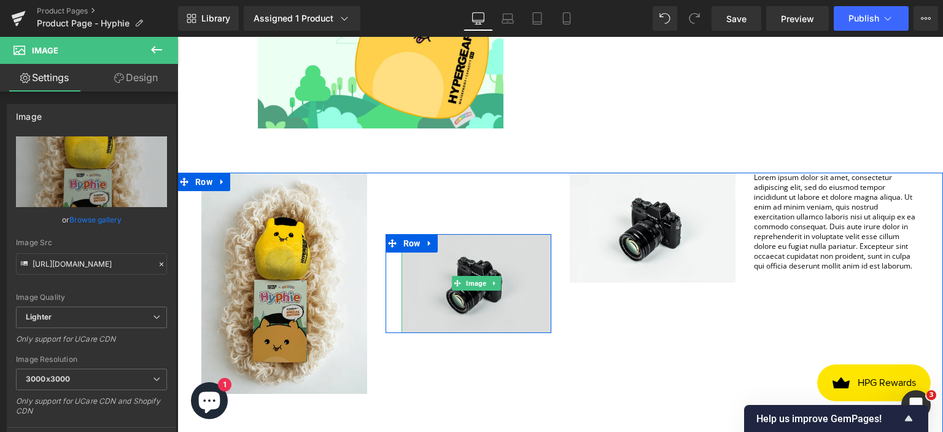
click at [467, 309] on img at bounding box center [476, 283] width 150 height 99
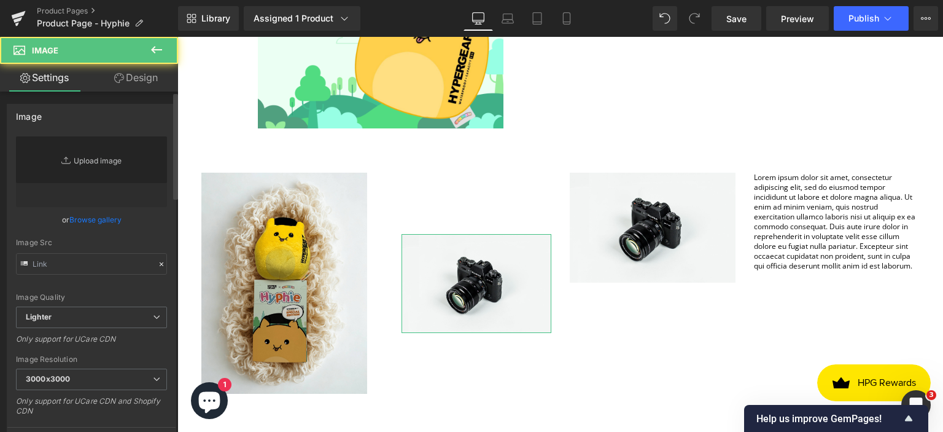
type input "//[DOMAIN_NAME][URL]"
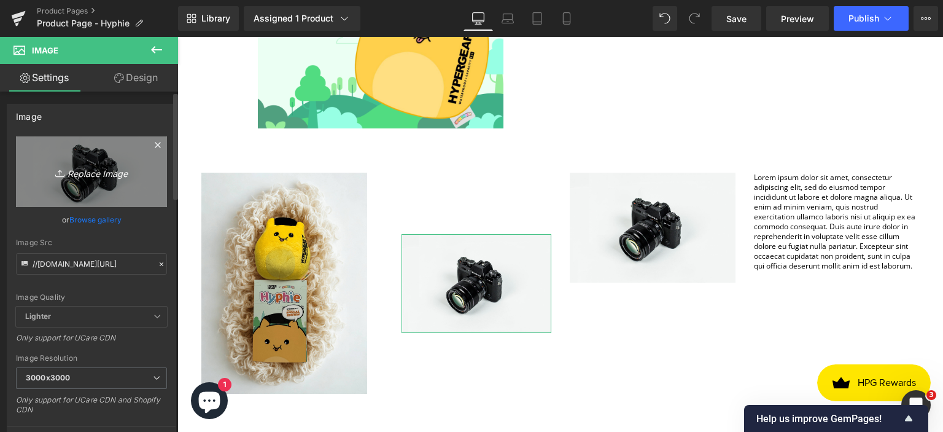
click at [91, 174] on icon "Replace Image" at bounding box center [91, 171] width 98 height 15
type input "C:\fakepath\2-min.png"
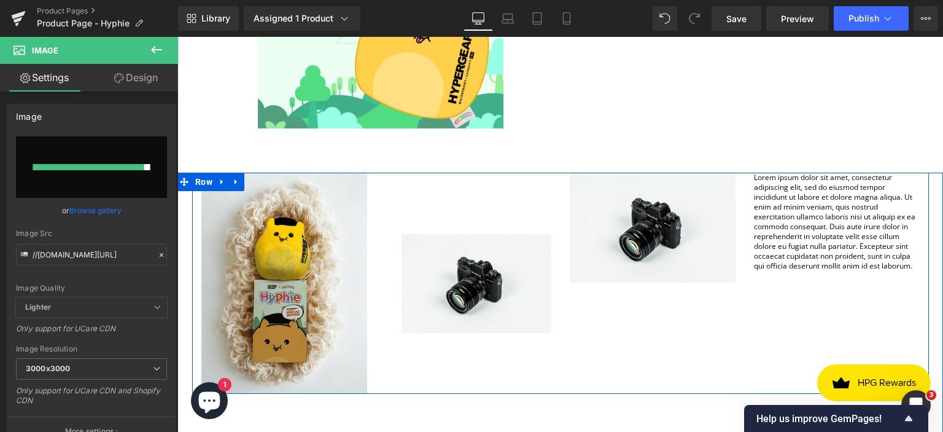
type input "[URL][DOMAIN_NAME]"
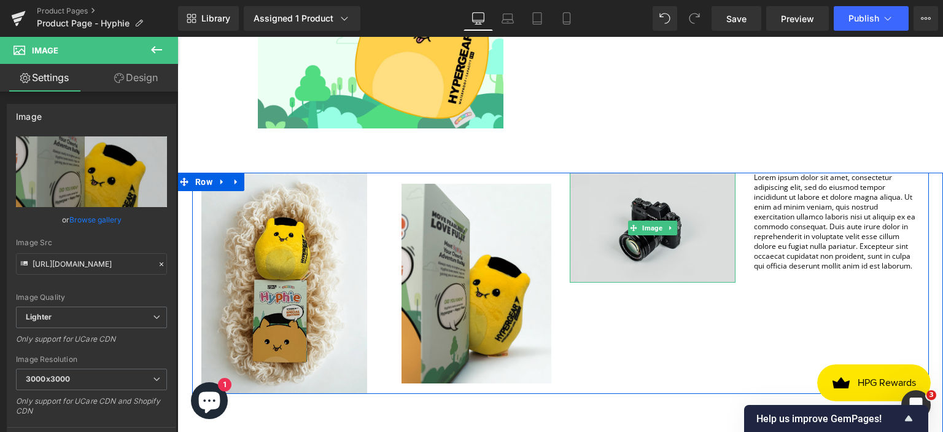
click at [629, 261] on img at bounding box center [653, 227] width 166 height 110
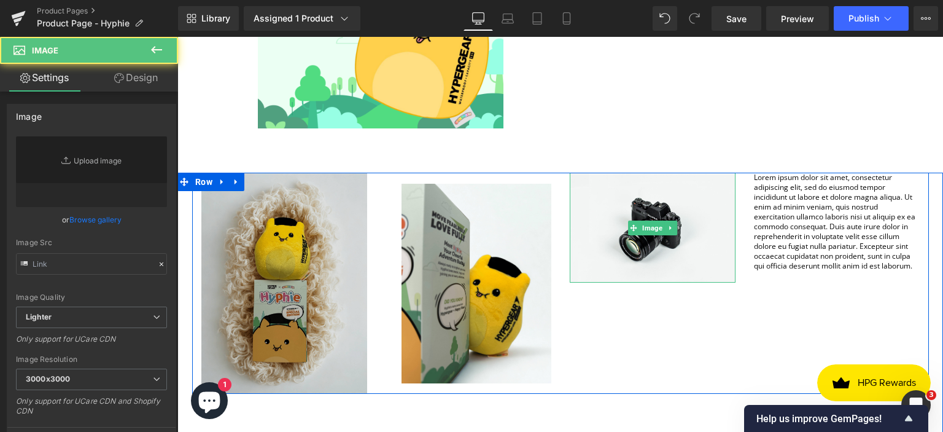
type input "//[DOMAIN_NAME][URL]"
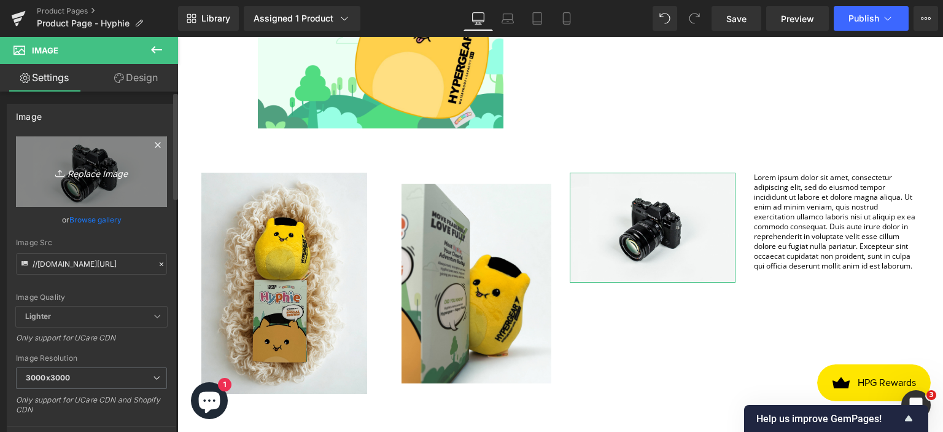
click at [88, 176] on icon "Replace Image" at bounding box center [91, 171] width 98 height 15
type input "C:\fakepath\3-min.png"
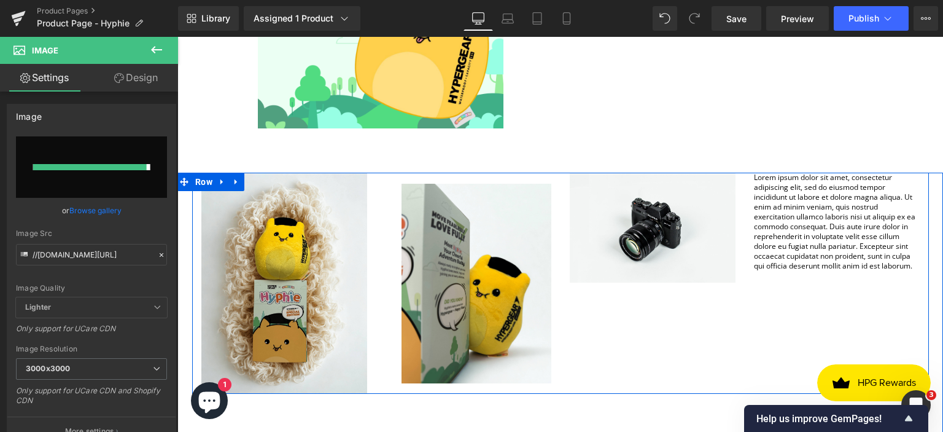
type input "[URL][DOMAIN_NAME]"
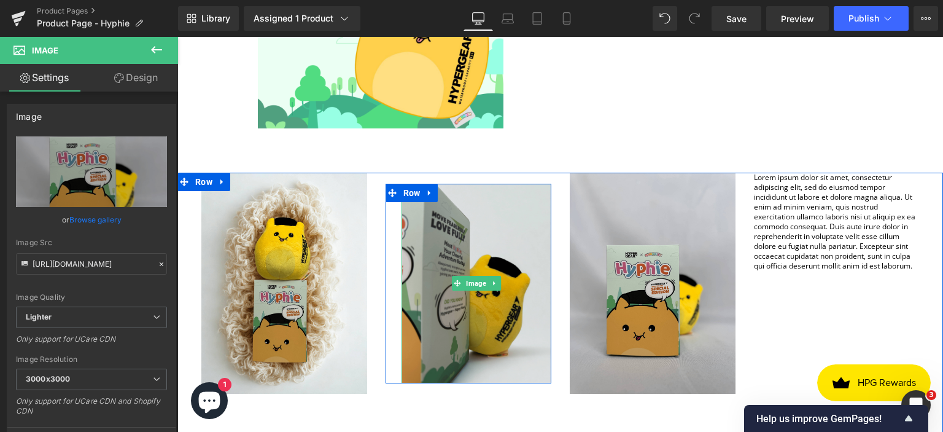
click at [406, 236] on img at bounding box center [476, 283] width 150 height 199
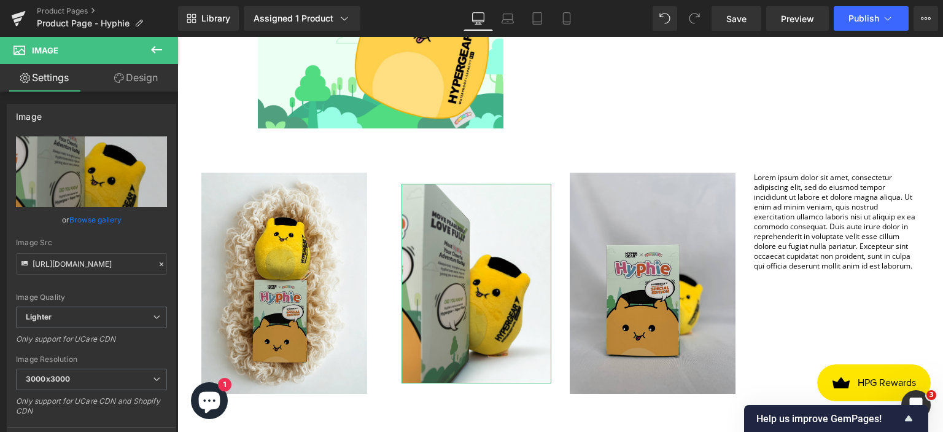
click at [145, 78] on link "Design" at bounding box center [135, 78] width 89 height 28
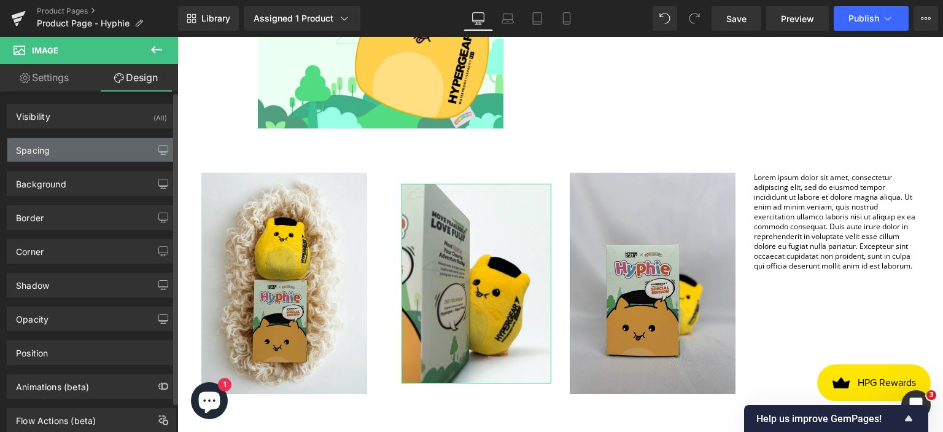
click at [100, 153] on div "Spacing" at bounding box center [91, 149] width 168 height 23
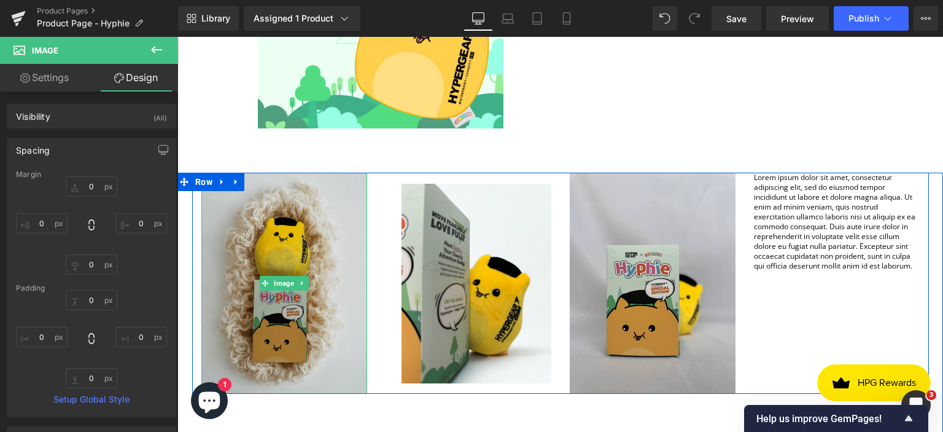
click at [325, 273] on img at bounding box center [284, 282] width 166 height 221
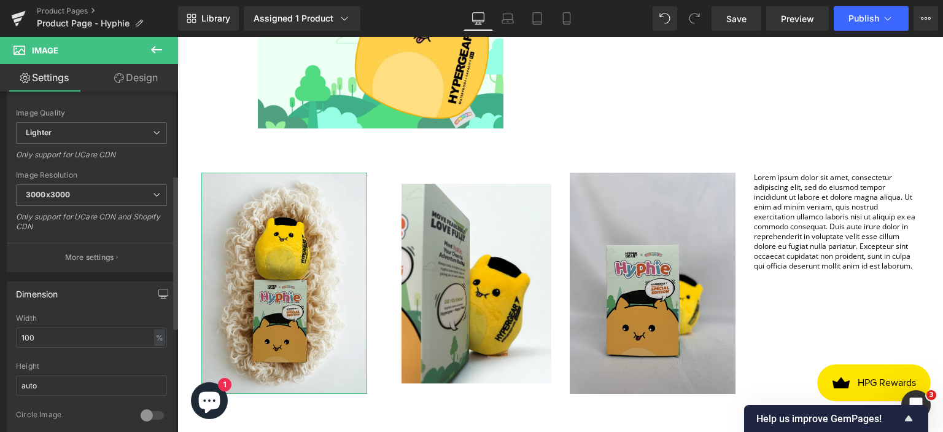
scroll to position [307, 0]
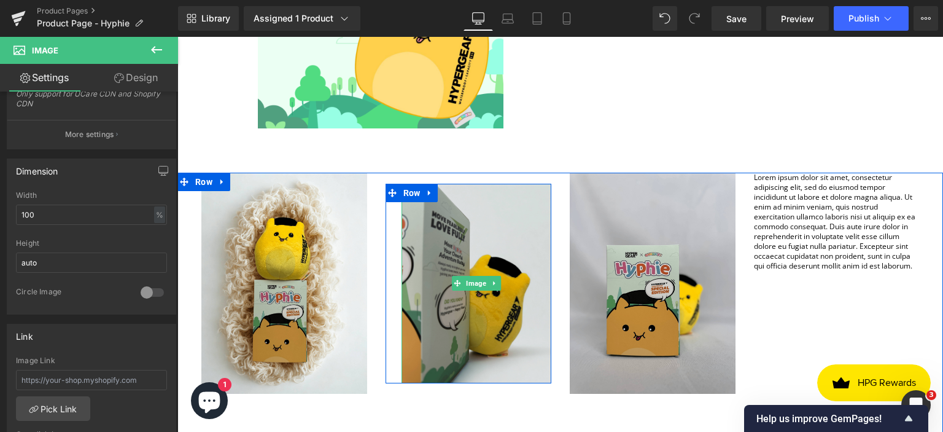
click at [495, 282] on link at bounding box center [494, 283] width 13 height 15
click at [503, 326] on img at bounding box center [476, 283] width 150 height 199
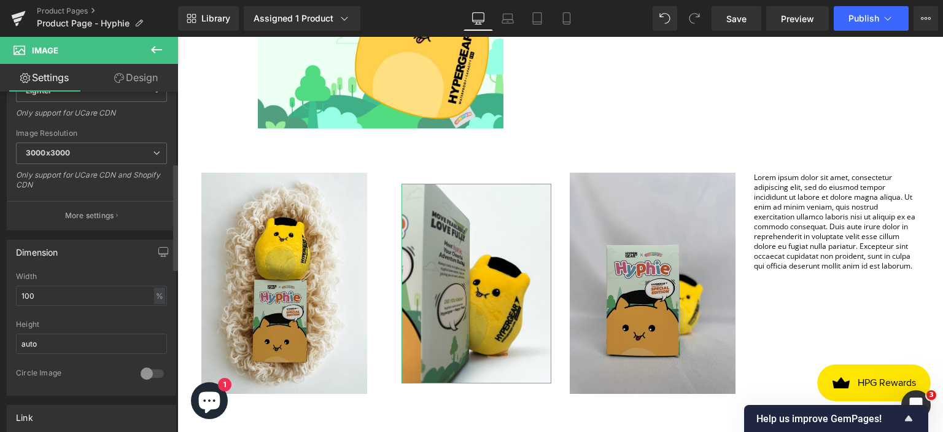
scroll to position [246, 0]
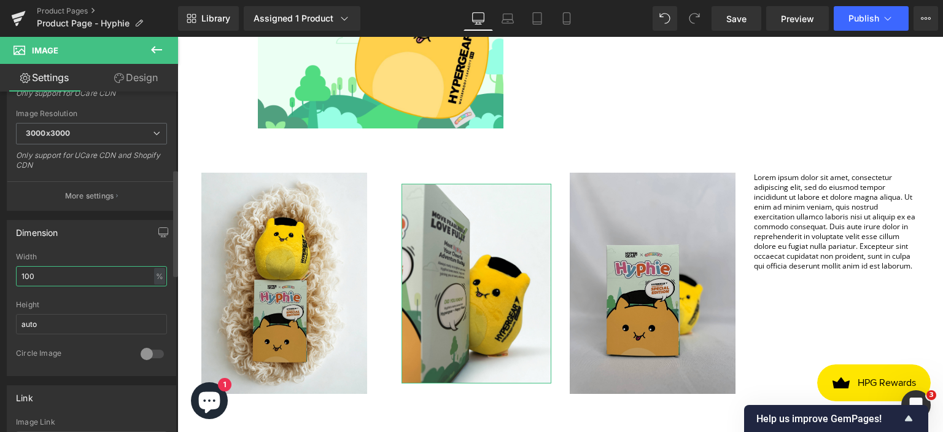
drag, startPoint x: 60, startPoint y: 277, endPoint x: 15, endPoint y: 271, distance: 44.5
click at [16, 271] on input "100" at bounding box center [91, 276] width 151 height 20
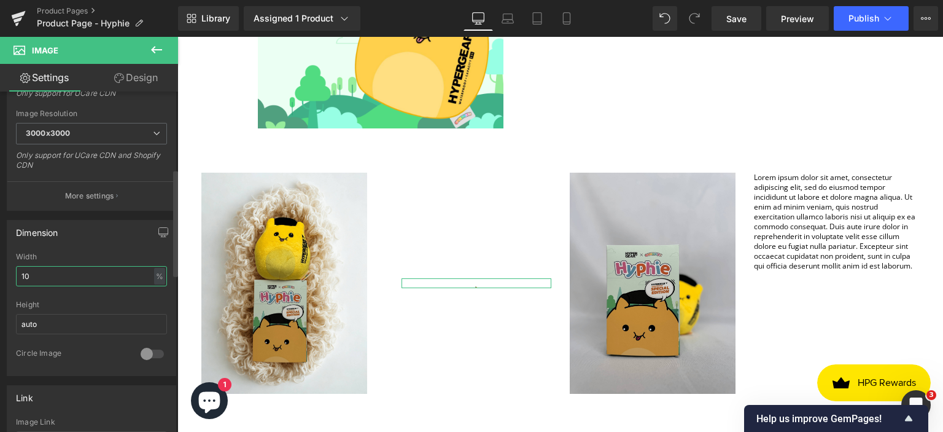
type input "100"
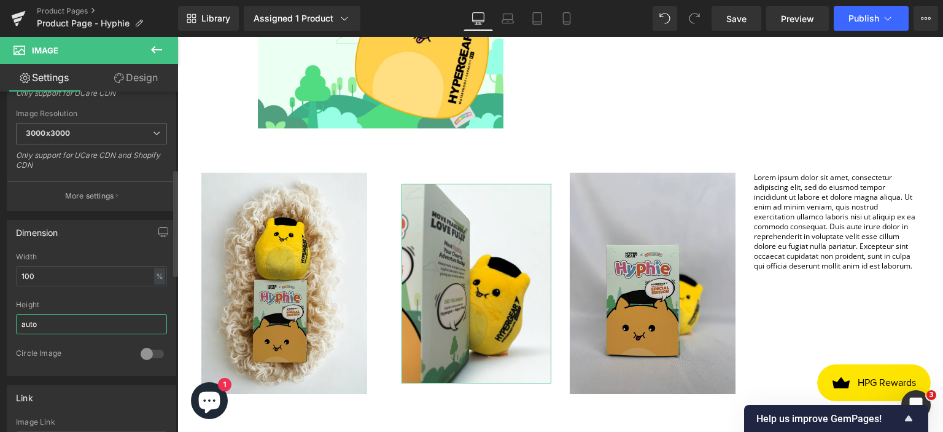
click at [46, 323] on input "auto" at bounding box center [91, 324] width 151 height 20
drag, startPoint x: 66, startPoint y: 325, endPoint x: 15, endPoint y: 325, distance: 51.0
click at [15, 325] on div "100% Width 100 % % px auto Height auto 0 Circle Image" at bounding box center [91, 313] width 168 height 123
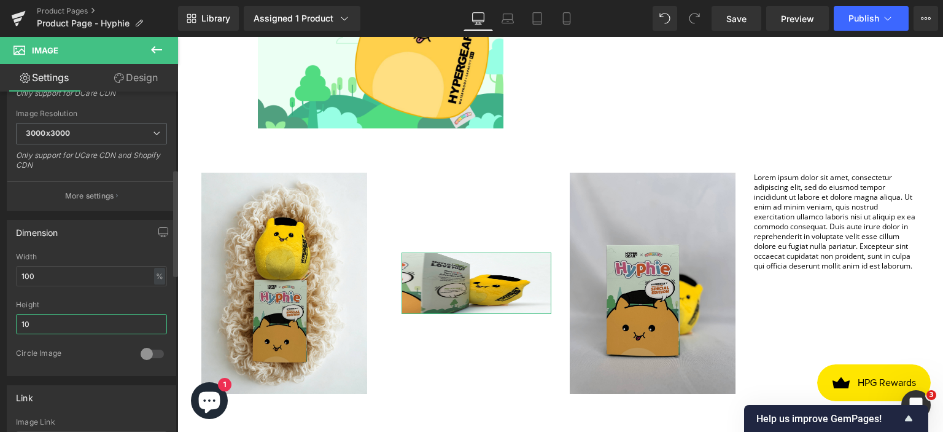
type input "1"
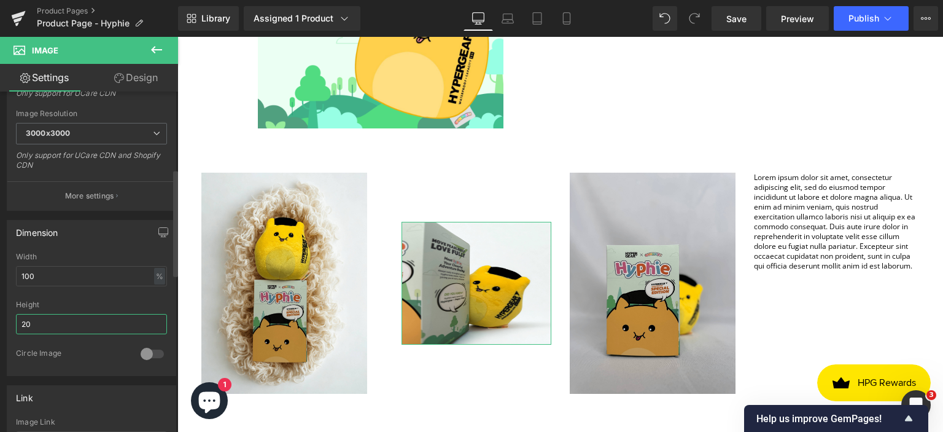
type input "2"
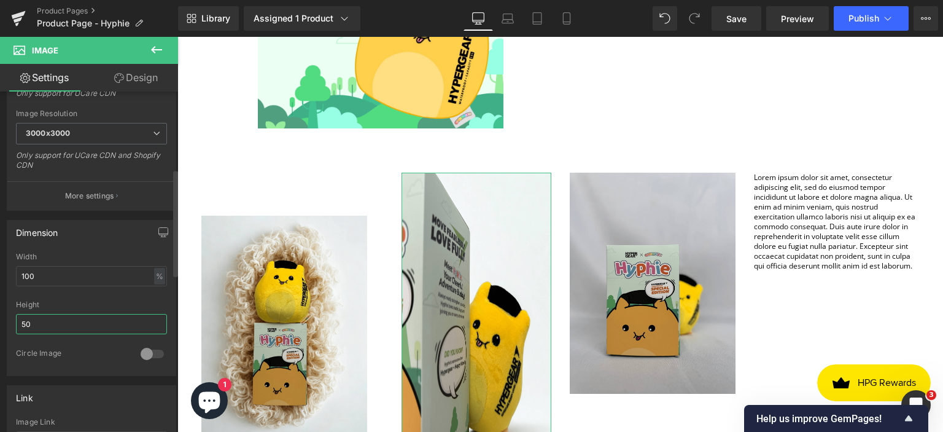
type input "5"
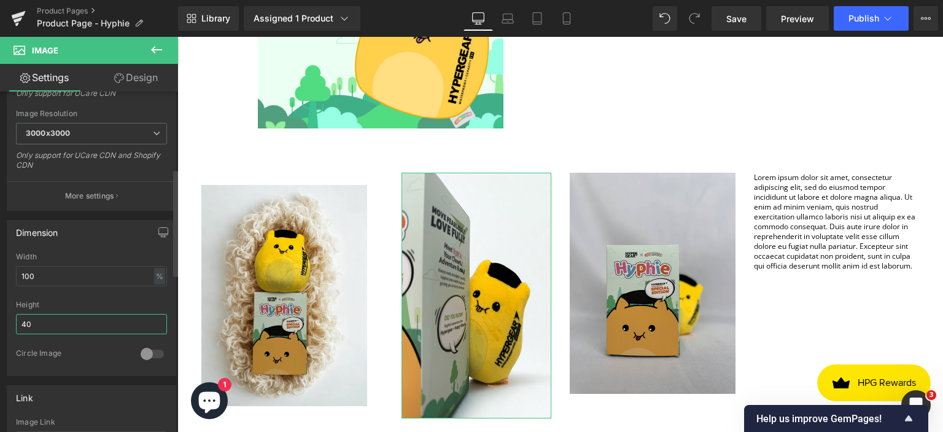
type input "4"
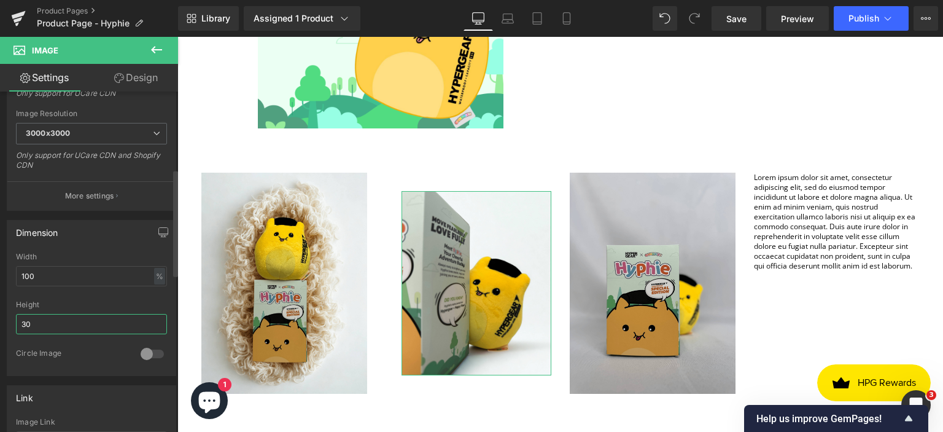
type input "3"
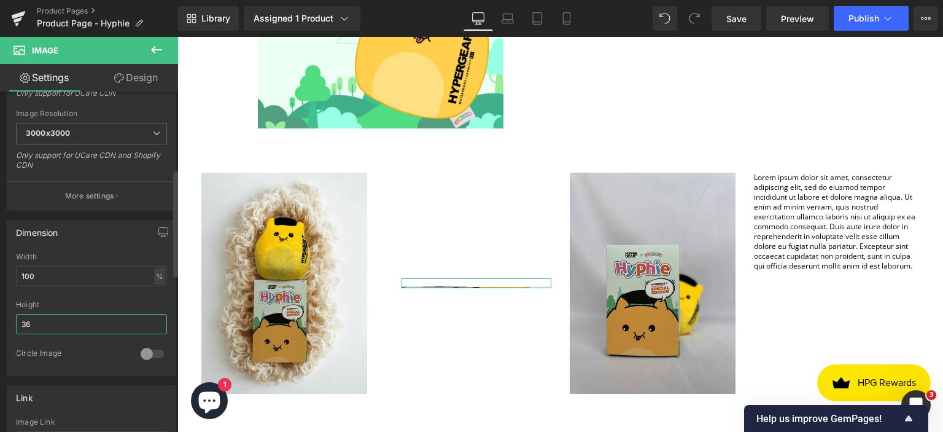
type input "360"
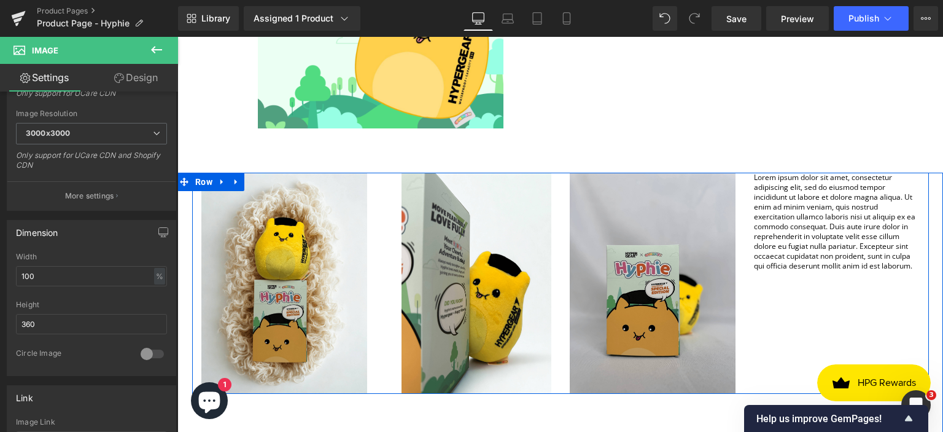
click at [859, 304] on div "Lorem ipsum dolor sit amet, consectetur adipiscing elit, sed do eiusmod tempor …" at bounding box center [837, 282] width 184 height 221
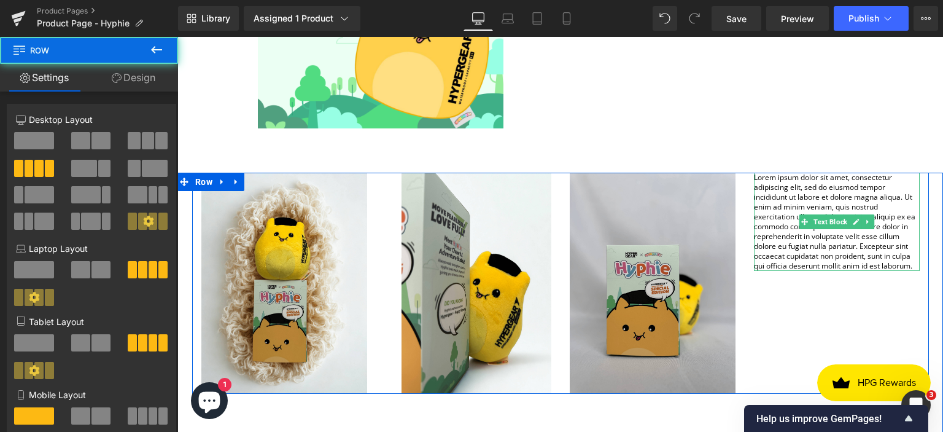
click at [895, 265] on p "Lorem ipsum dolor sit amet, consectetur adipiscing elit, sed do eiusmod tempor …" at bounding box center [837, 221] width 166 height 98
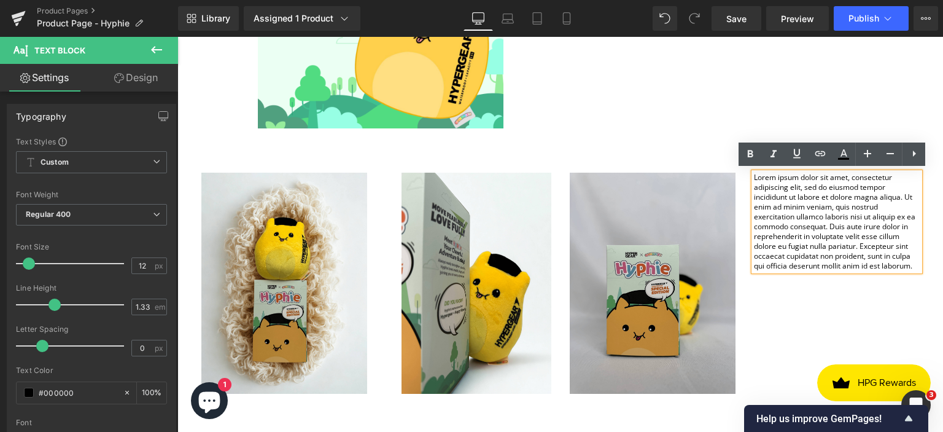
click at [908, 265] on p "Lorem ipsum dolor sit amet, consectetur adipiscing elit, sed do eiusmod tempor …" at bounding box center [837, 221] width 166 height 98
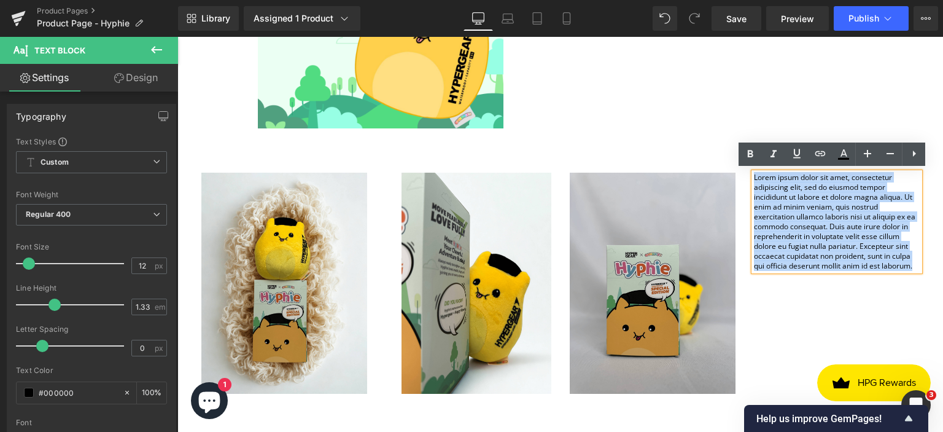
drag, startPoint x: 912, startPoint y: 265, endPoint x: 749, endPoint y: 174, distance: 186.3
click at [754, 174] on p "Lorem ipsum dolor sit amet, consectetur adipiscing elit, sed do eiusmod tempor …" at bounding box center [837, 221] width 166 height 98
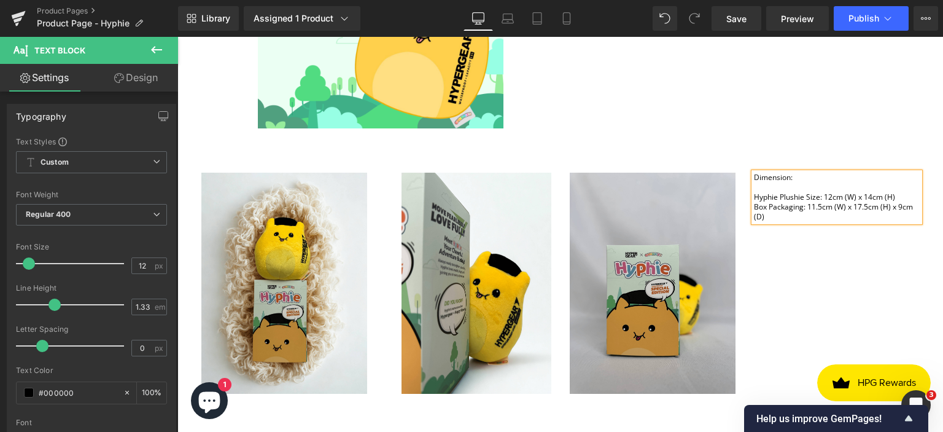
click at [845, 218] on div "Box Packaging: 11.5cm (W) x 17.5cm (H) x 9cm (D)" at bounding box center [837, 212] width 166 height 20
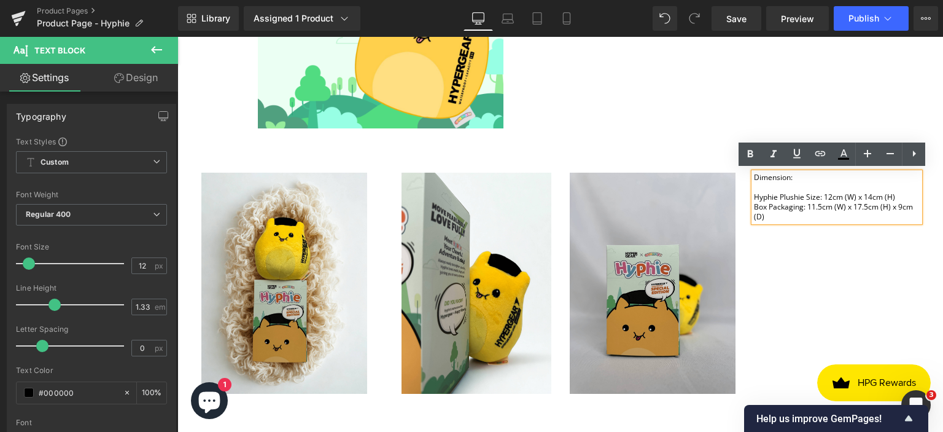
click at [803, 203] on div "Box Packaging: 11.5cm (W) x 17.5cm (H) x 9cm (D)" at bounding box center [837, 212] width 166 height 20
click at [812, 217] on div "Box Packaging: 11.5cm (W) x 17.5cm (H) x 9cm (D)" at bounding box center [837, 212] width 166 height 20
click at [803, 204] on div "Box Packaging: 11.5cm (W) x 17.5cm (H) x 9cm (D)" at bounding box center [837, 212] width 166 height 20
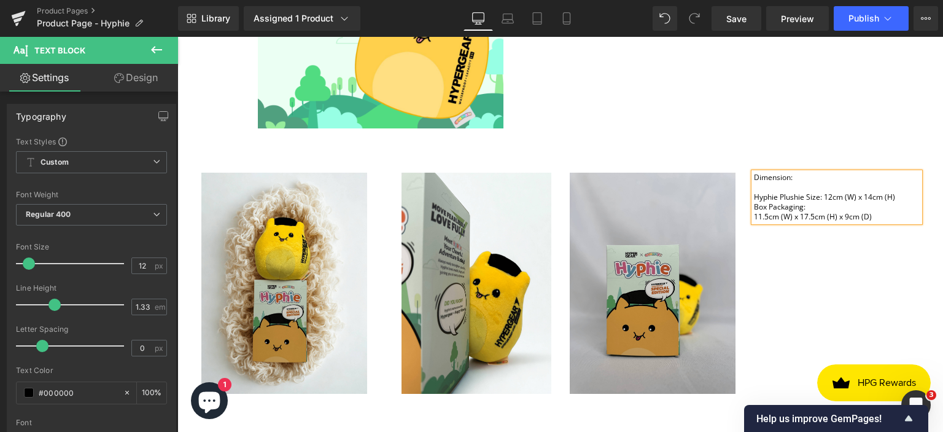
click at [819, 193] on div "Dimension: Hyphie Plushie Size: 12cm (W) x 14cm (H) Box Packaging: 11.5cm (W) x…" at bounding box center [837, 196] width 166 height 49
click at [832, 204] on div "12cm (W) x 14cm (H) Box Packaging: 11.5cm (W) x 17.5cm (H) x 9cm (D)" at bounding box center [837, 216] width 166 height 29
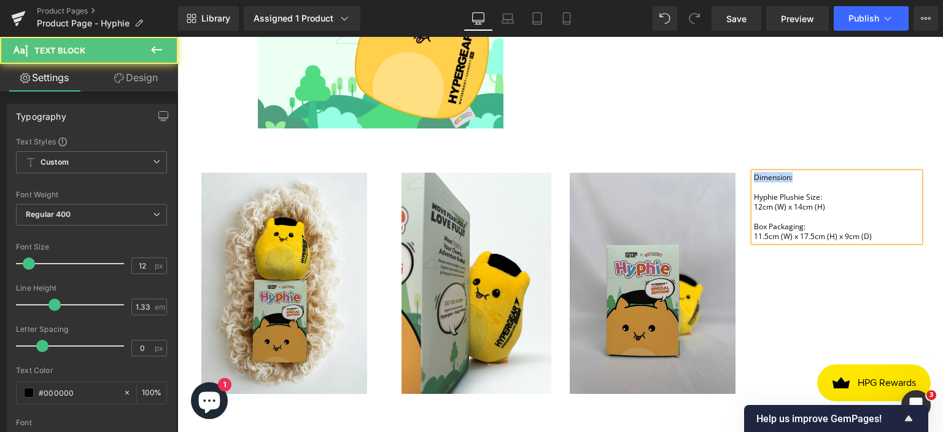
drag, startPoint x: 791, startPoint y: 177, endPoint x: 749, endPoint y: 177, distance: 41.7
click at [754, 177] on div "Dimension: Hyphie Plushie Size: 12cm (W) x 14cm (H) Box Packaging: 11.5cm (W) x…" at bounding box center [837, 206] width 166 height 69
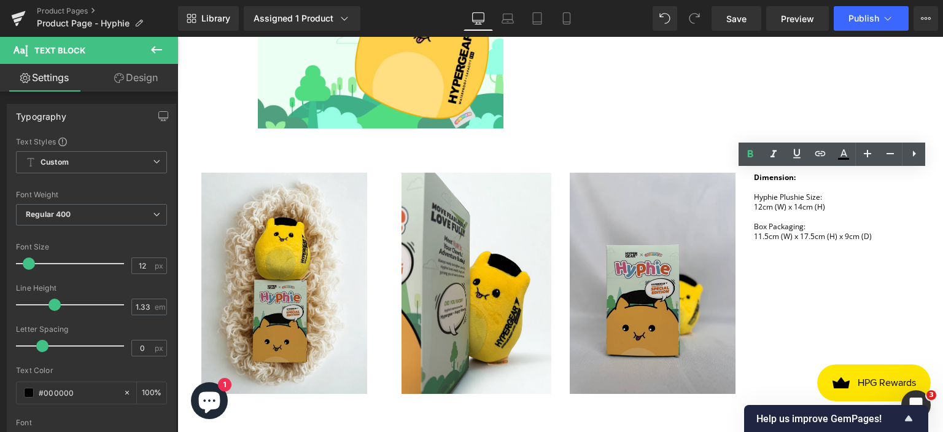
click at [571, 17] on icon at bounding box center [566, 18] width 12 height 12
type input "100"
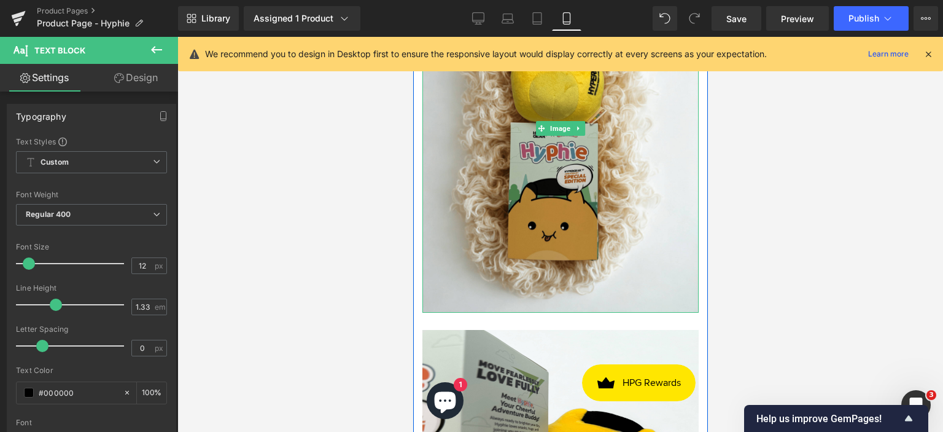
scroll to position [2476, 0]
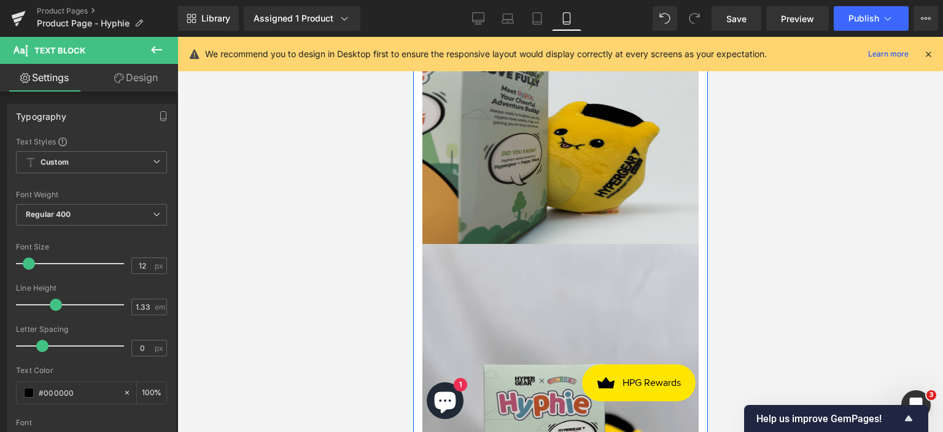
click at [608, 186] on img at bounding box center [560, 133] width 276 height 221
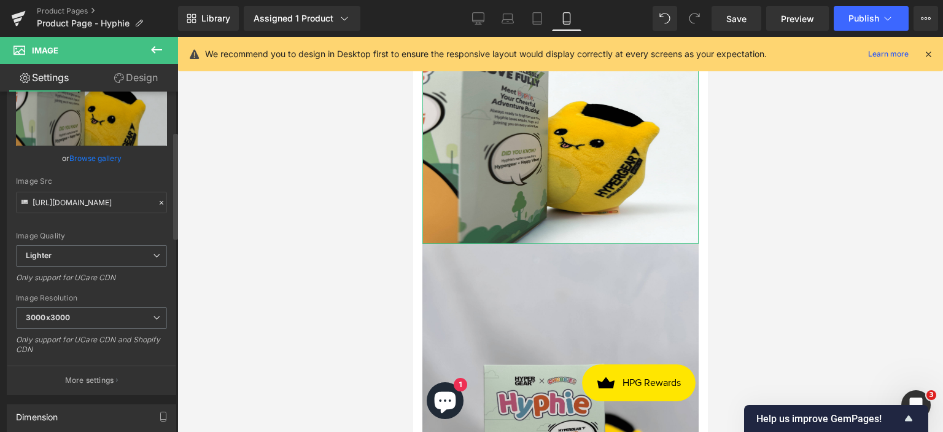
scroll to position [184, 0]
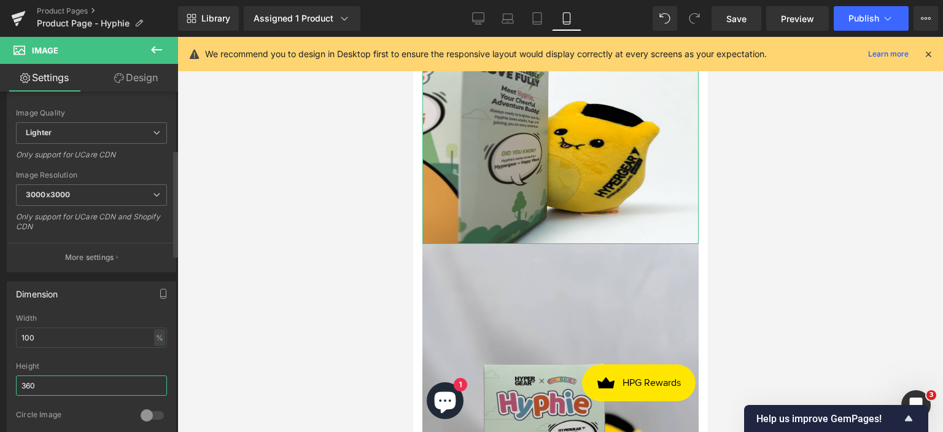
drag, startPoint x: 50, startPoint y: 382, endPoint x: 0, endPoint y: 371, distance: 51.5
click at [9, 380] on div "100% Width 100 % % px 360px Height 360 0 Circle Image" at bounding box center [91, 375] width 168 height 123
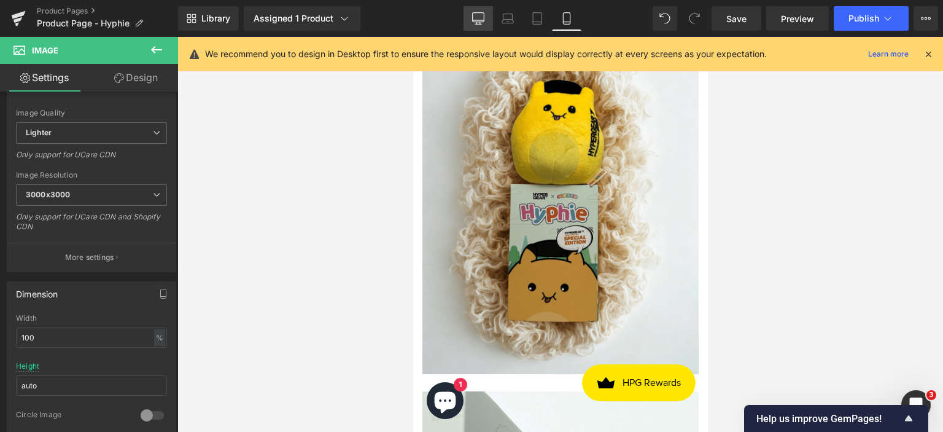
click at [481, 17] on icon at bounding box center [478, 18] width 12 height 12
type input "360"
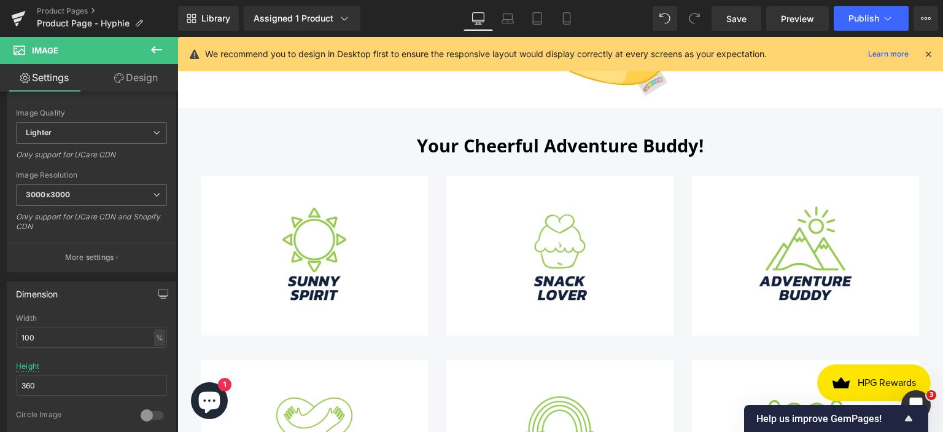
scroll to position [609, 0]
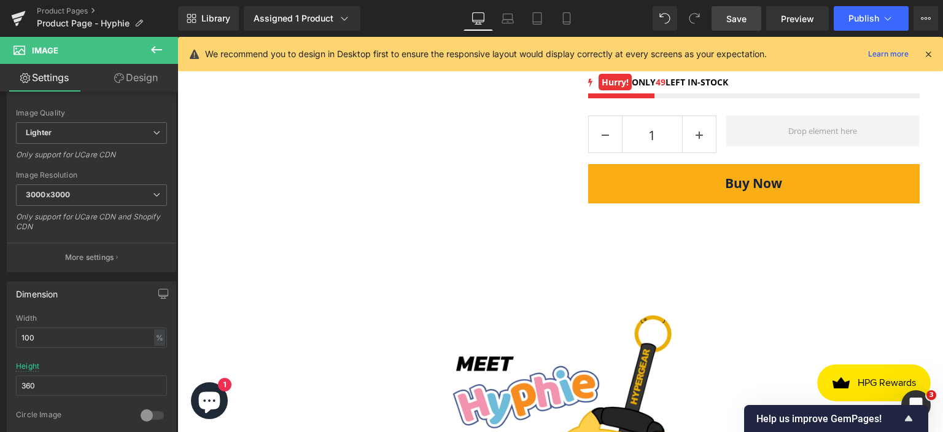
click at [734, 23] on span "Save" at bounding box center [736, 18] width 20 height 13
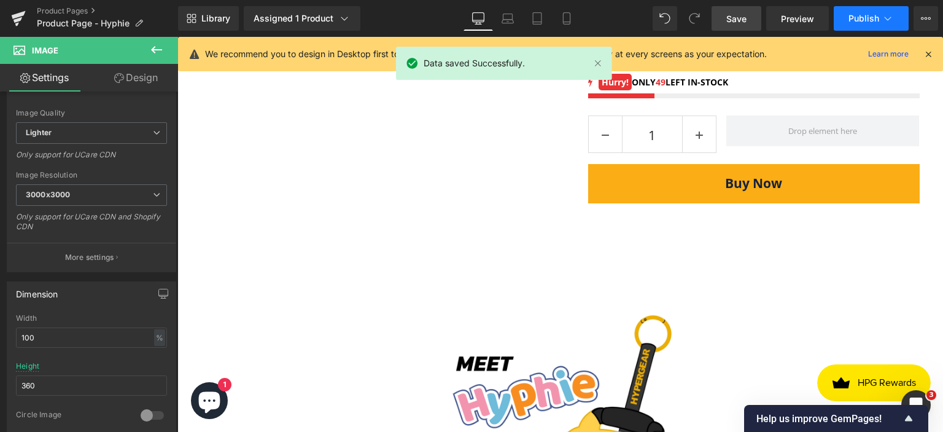
click at [853, 17] on span "Publish" at bounding box center [863, 19] width 31 height 10
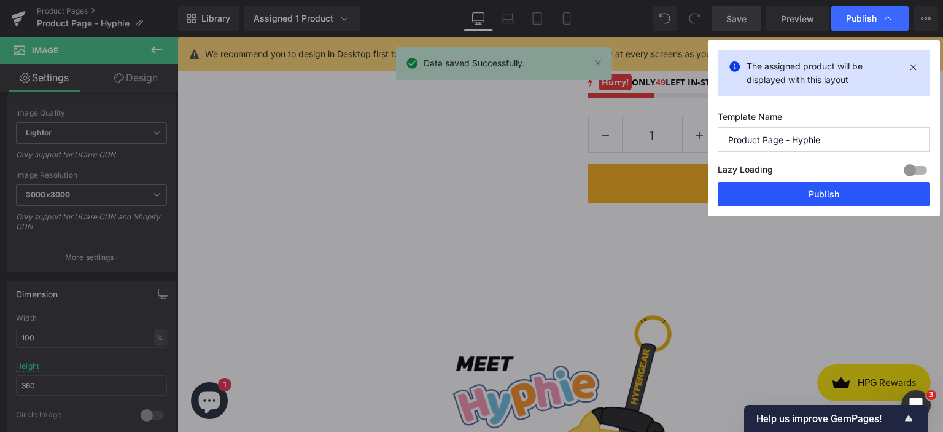
click at [810, 195] on button "Publish" at bounding box center [824, 194] width 212 height 25
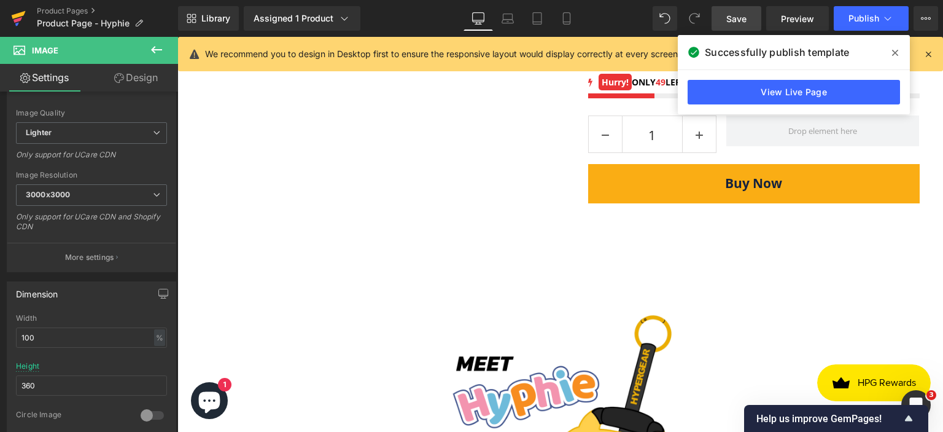
click at [22, 18] on icon at bounding box center [18, 18] width 15 height 31
